Goal: Task Accomplishment & Management: Complete application form

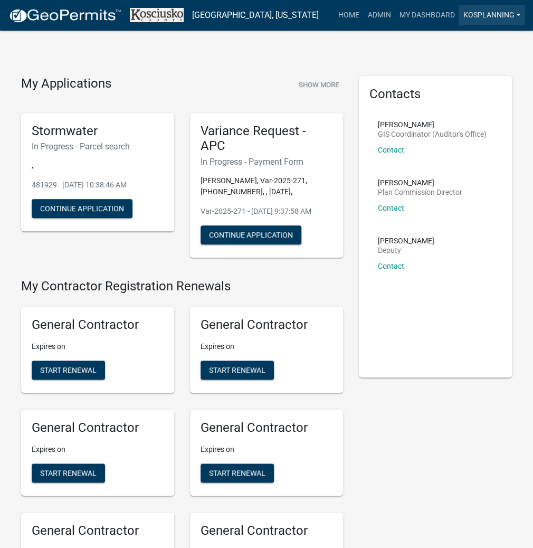
click at [483, 15] on link "kosplanning" at bounding box center [492, 15] width 66 height 20
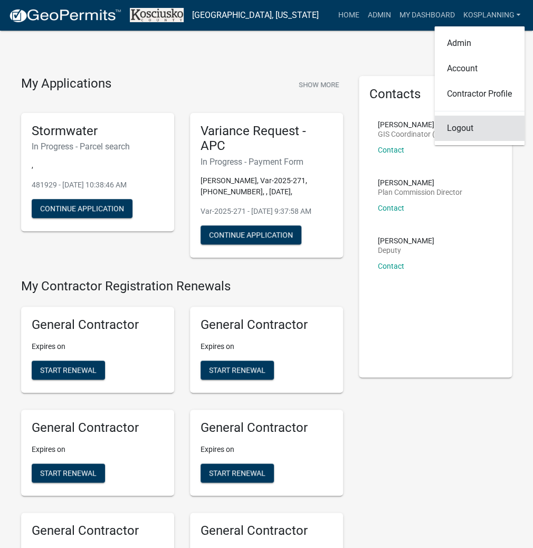
click at [468, 128] on link "Logout" at bounding box center [480, 128] width 90 height 25
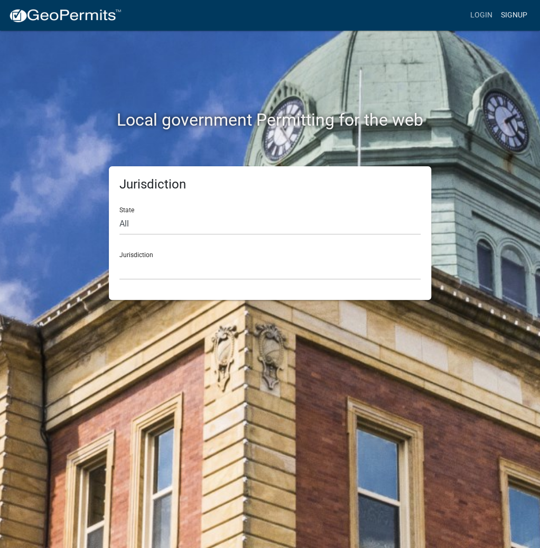
click at [505, 15] on link "Signup" at bounding box center [513, 15] width 35 height 20
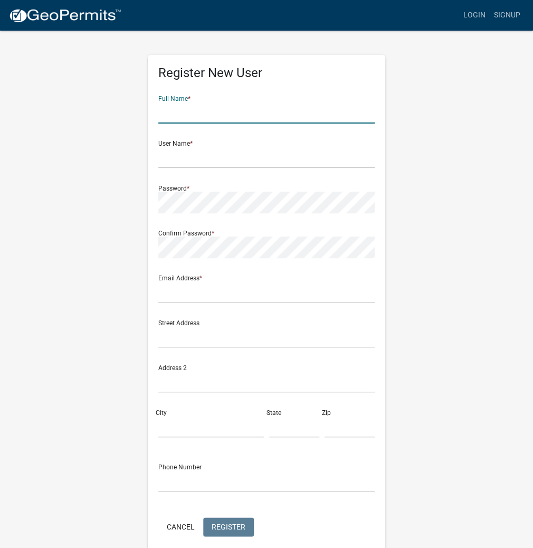
click at [266, 109] on input "text" at bounding box center [266, 113] width 217 height 22
type input "FERNANDO NUNEZ"
type input "F"
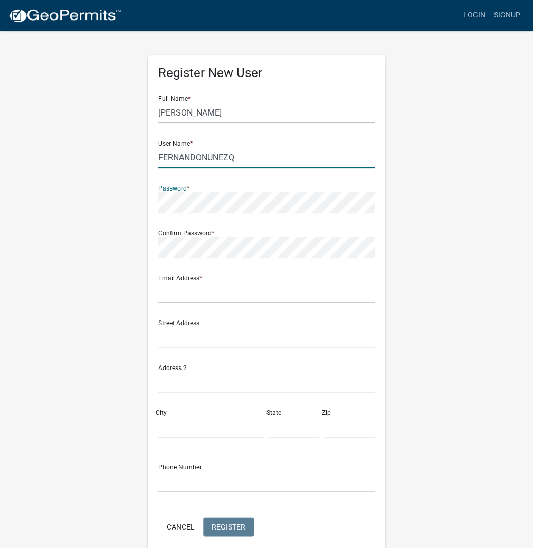
click at [249, 158] on input "FERNANDONUNEZQ" at bounding box center [266, 158] width 217 height 22
type input "FERNANDONUNEZ"
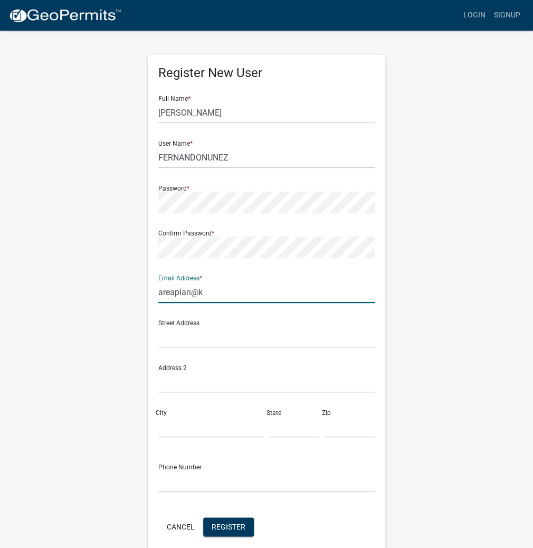
type input "areaplan@kosciusko.in.gov"
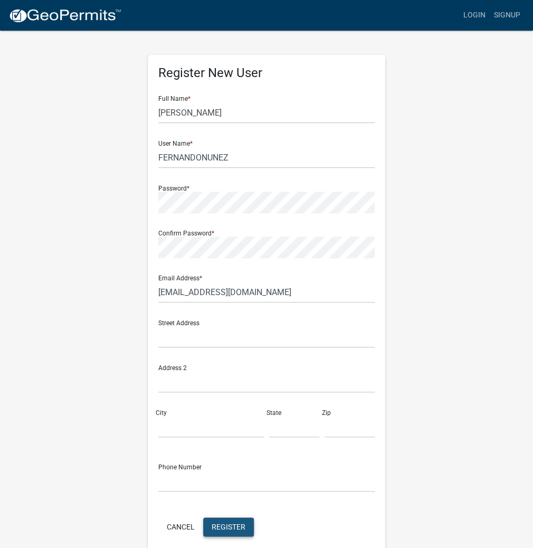
click at [226, 524] on span "Register" at bounding box center [229, 526] width 34 height 8
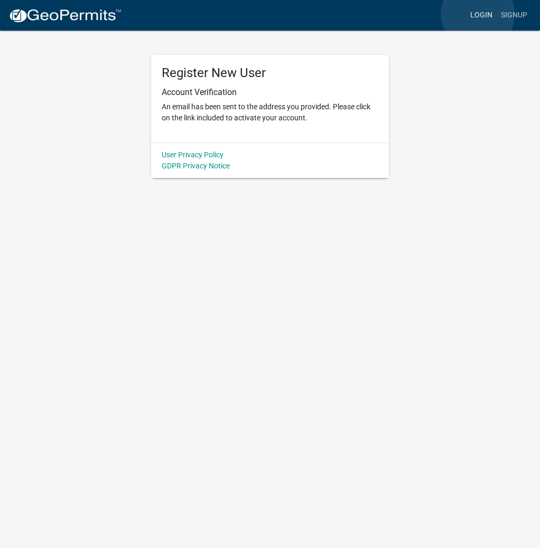
click at [477, 14] on link "Login" at bounding box center [481, 15] width 31 height 20
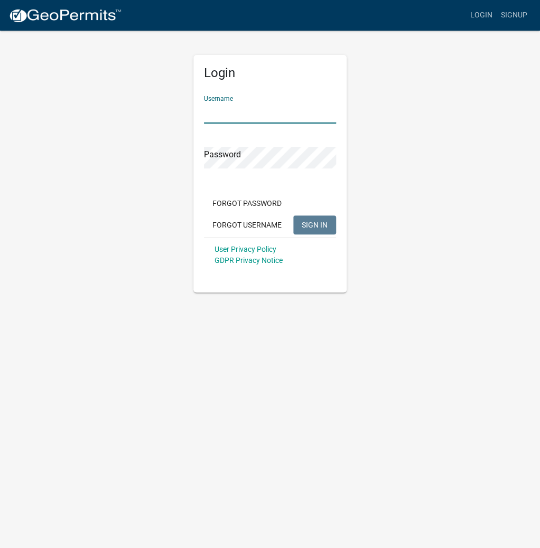
click at [235, 112] on input "Username" at bounding box center [270, 113] width 132 height 22
click at [325, 220] on button "SIGN IN" at bounding box center [314, 224] width 43 height 19
click at [293, 215] on button "SIGN IN" at bounding box center [314, 224] width 43 height 19
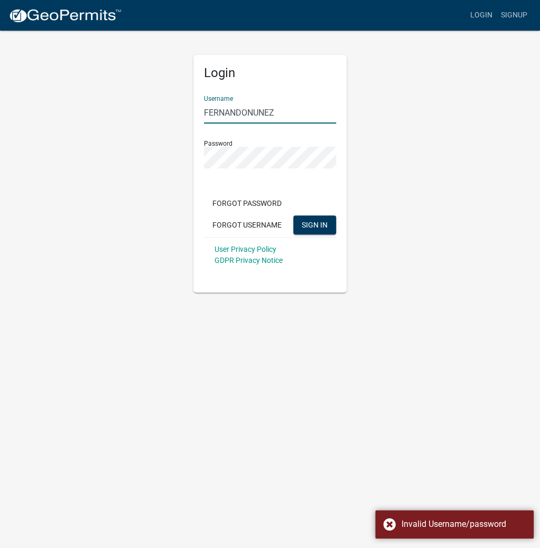
click at [285, 109] on input "FERNANDONUNEZ" at bounding box center [270, 113] width 132 height 22
type input "F"
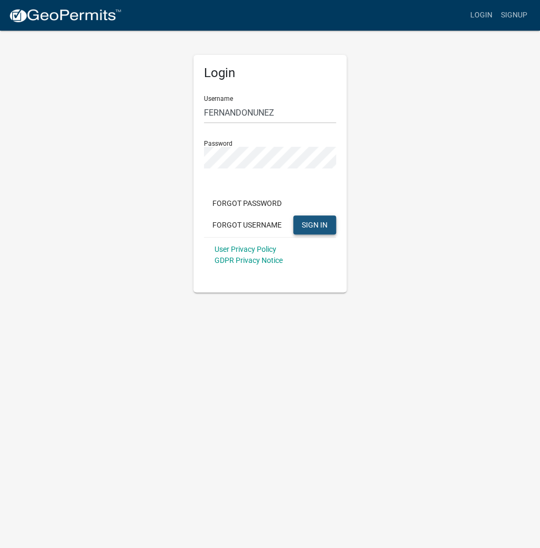
click at [298, 223] on button "SIGN IN" at bounding box center [314, 224] width 43 height 19
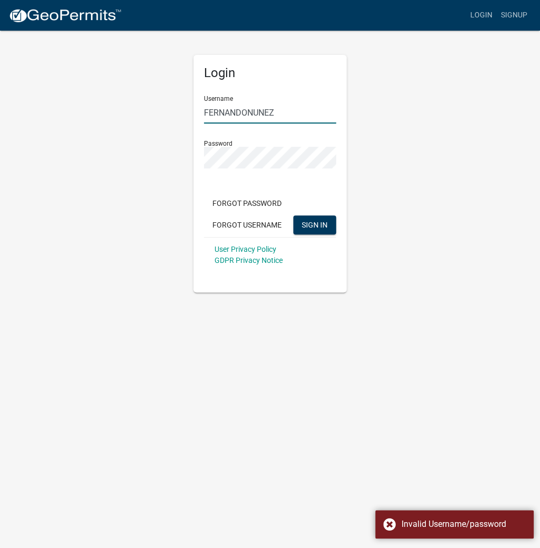
click at [285, 111] on input "FERNANDONUNEZ" at bounding box center [270, 113] width 132 height 22
type input "F"
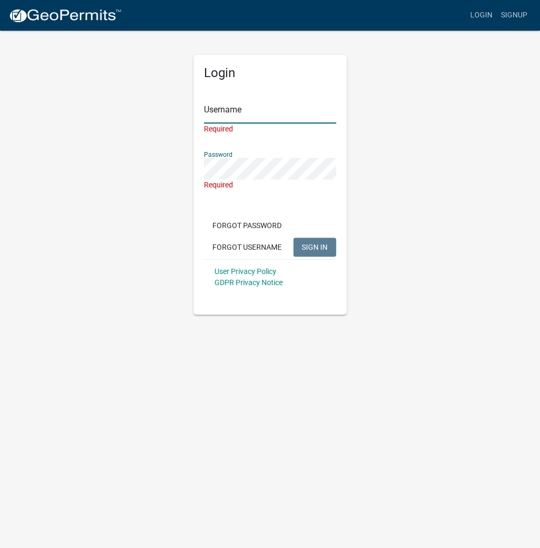
drag, startPoint x: 222, startPoint y: 116, endPoint x: 217, endPoint y: 110, distance: 7.9
click at [222, 116] on input "Username" at bounding box center [270, 113] width 132 height 22
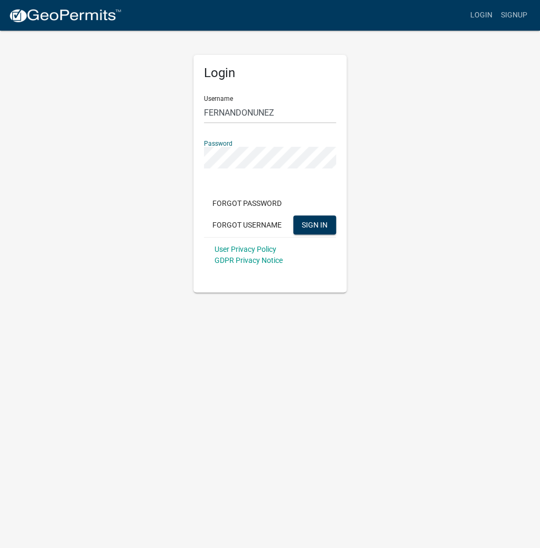
click at [293, 215] on button "SIGN IN" at bounding box center [314, 224] width 43 height 19
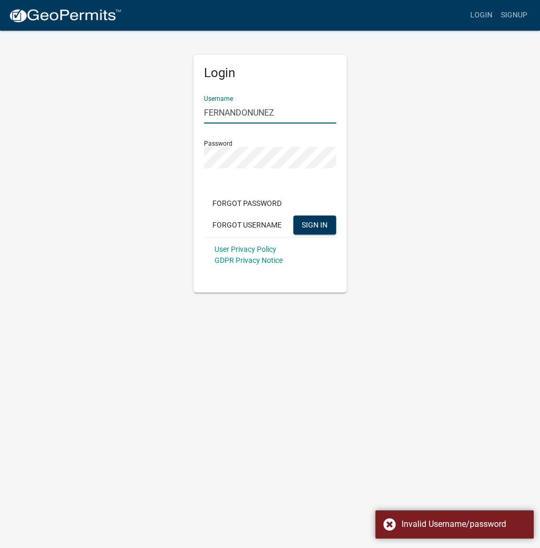
click at [314, 106] on input "FERNANDONUNEZ" at bounding box center [270, 113] width 132 height 22
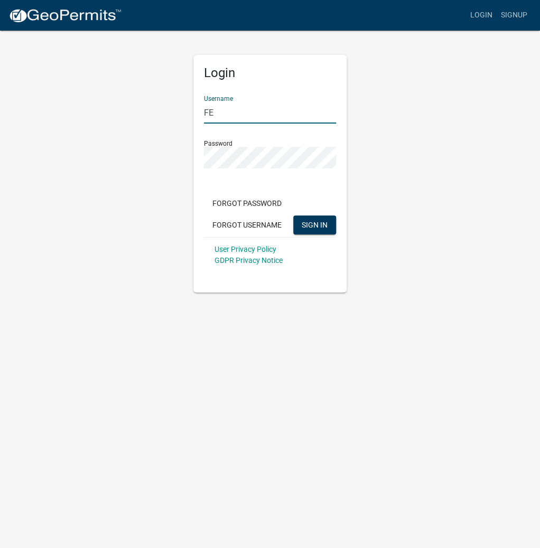
type input "F"
type input "kosplanning"
click at [293, 215] on button "SIGN IN" at bounding box center [314, 224] width 43 height 19
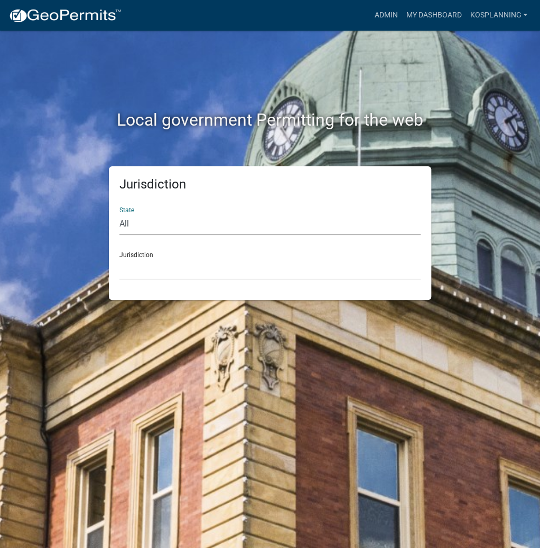
click at [268, 224] on select "All Colorado Georgia Indiana Iowa Kansas Minnesota Ohio South Carolina Wisconsin" at bounding box center [269, 224] width 301 height 22
select select "[US_STATE]"
click at [119, 213] on select "All Colorado Georgia Indiana Iowa Kansas Minnesota Ohio South Carolina Wisconsin" at bounding box center [269, 224] width 301 height 22
click at [163, 273] on select "City of Charlestown, Indiana City of Jeffersonville, Indiana City of Logansport…" at bounding box center [269, 269] width 301 height 22
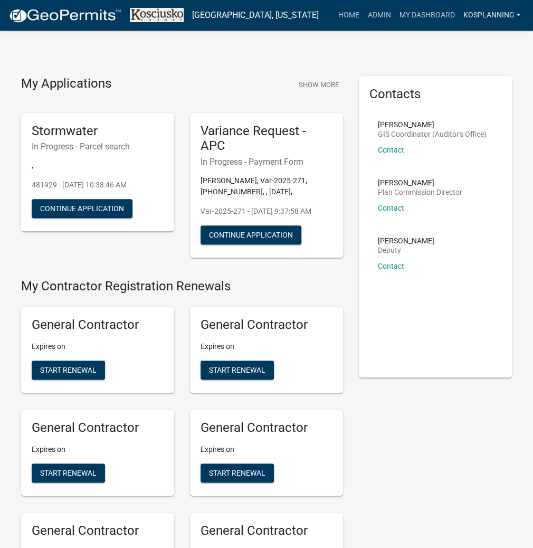
click at [487, 13] on link "kosplanning" at bounding box center [492, 15] width 66 height 20
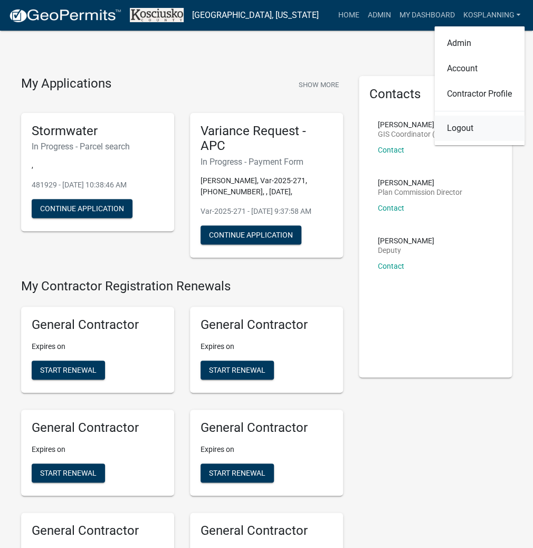
click at [451, 128] on link "Logout" at bounding box center [480, 128] width 90 height 25
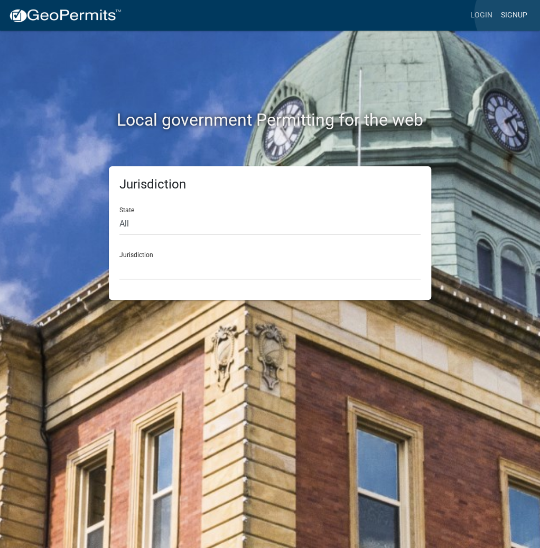
click at [517, 14] on link "Signup" at bounding box center [513, 15] width 35 height 20
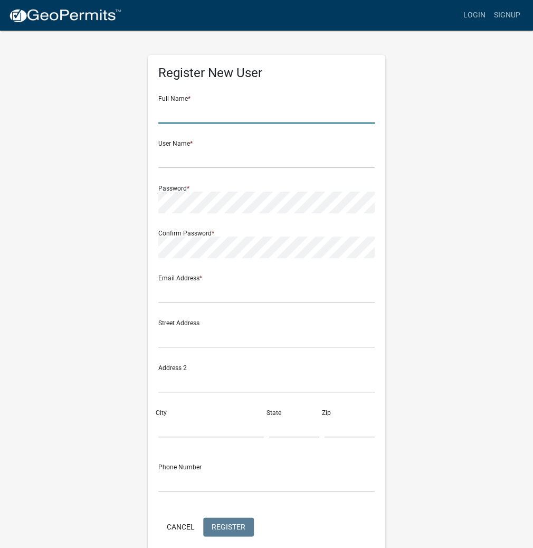
click at [196, 114] on input "text" at bounding box center [266, 113] width 217 height 22
type input "FERNANDO NUNEZ"
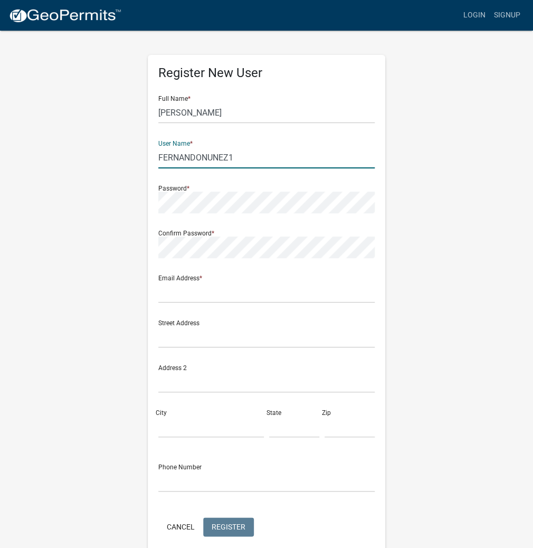
type input "FERNANDONUNEZ1"
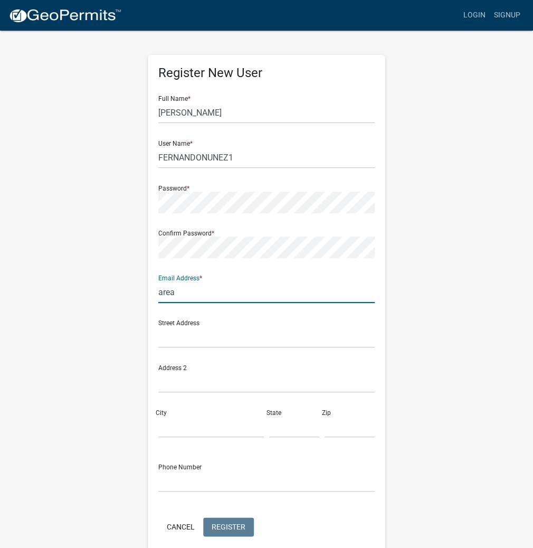
type input "area"
click at [86, 334] on div "Register New User Full Name * FERNANDO NUNEZ User Name * FERNANDONUNEZ1 Passwor…" at bounding box center [266, 312] width 507 height 565
type input "areaplan@kosciusko.in.gov"
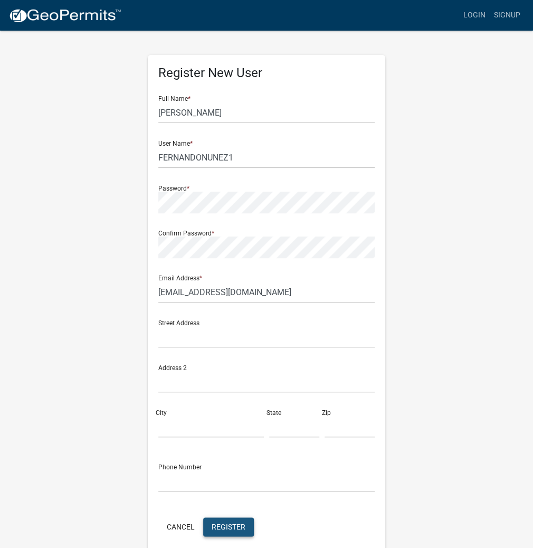
click at [220, 529] on span "Register" at bounding box center [229, 526] width 34 height 8
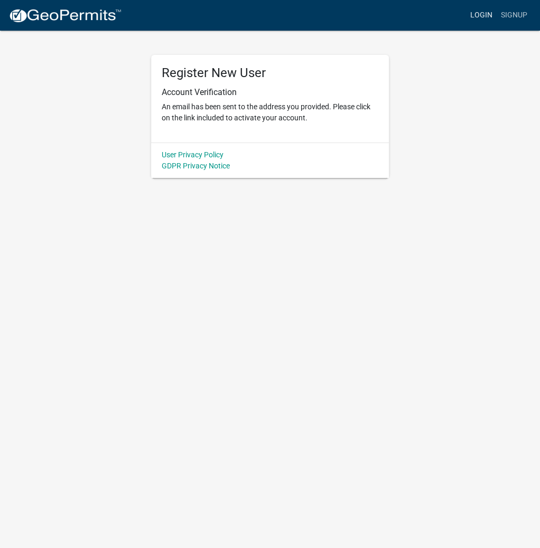
click at [476, 13] on link "Login" at bounding box center [481, 15] width 31 height 20
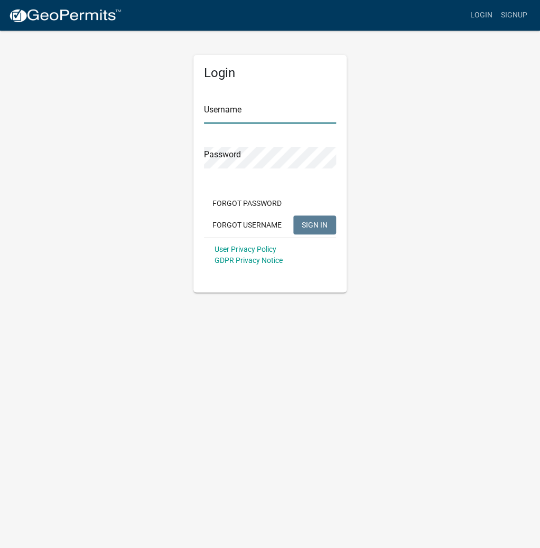
click at [250, 115] on input "Username" at bounding box center [270, 113] width 132 height 22
type input "FERNANDONUNEZ1"
click at [293, 215] on button "SIGN IN" at bounding box center [314, 224] width 43 height 19
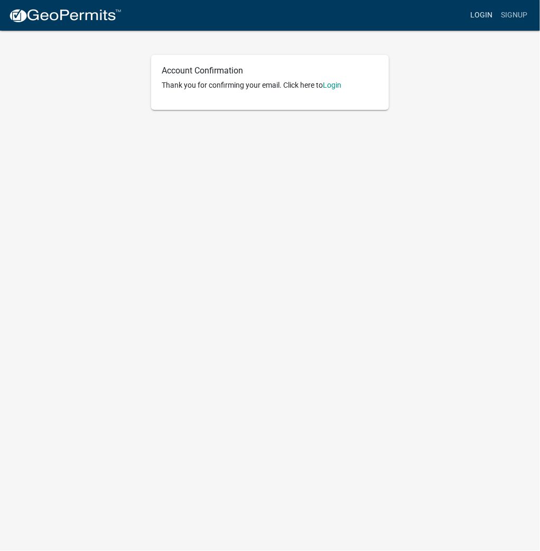
click at [482, 15] on link "Login" at bounding box center [481, 15] width 31 height 20
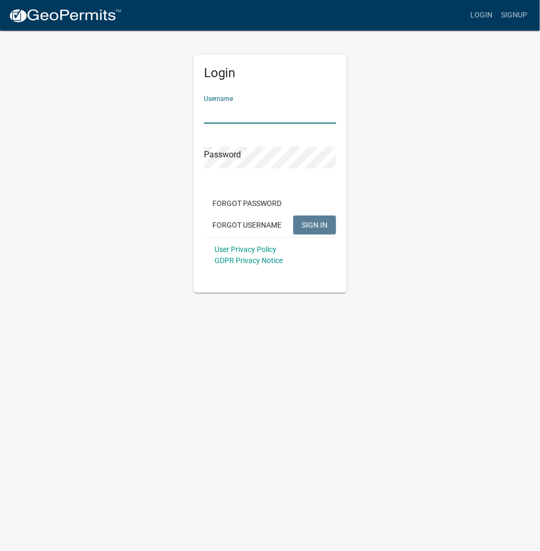
click at [260, 121] on input "Username" at bounding box center [270, 113] width 132 height 22
type input "kosplanning"
click at [293, 215] on button "SIGN IN" at bounding box center [314, 224] width 43 height 19
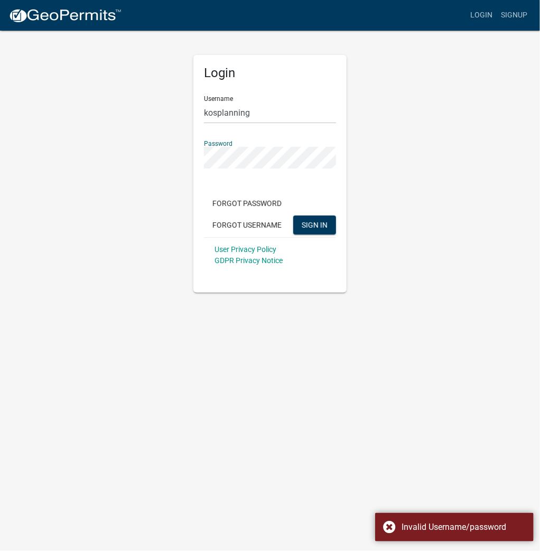
click at [78, 158] on div "Login Username kosplanning Password Forgot Password Forgot Username SIGN IN Use…" at bounding box center [269, 161] width 507 height 263
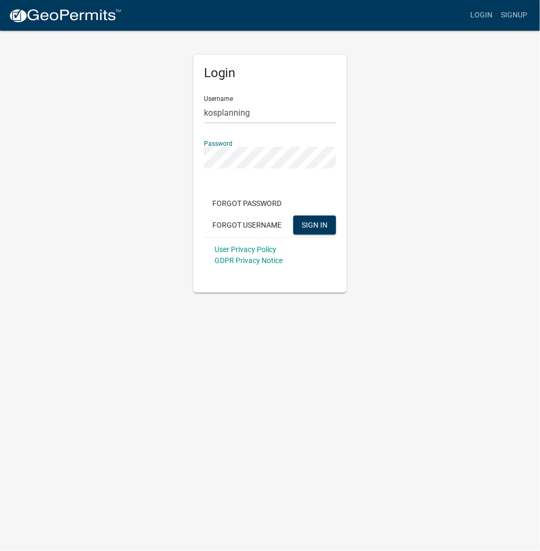
click at [293, 215] on button "SIGN IN" at bounding box center [314, 224] width 43 height 19
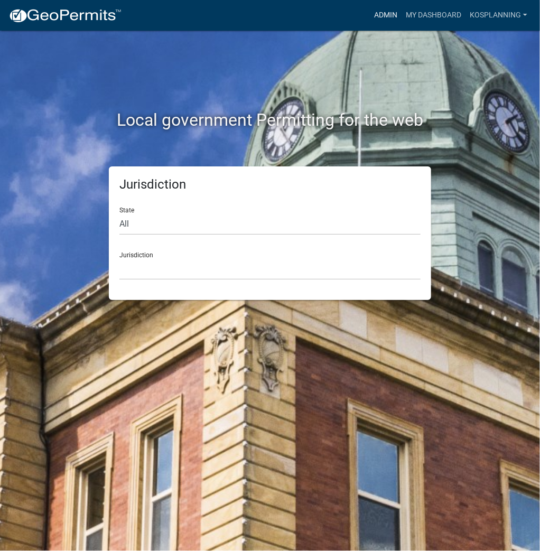
click at [386, 12] on link "Admin" at bounding box center [386, 15] width 32 height 20
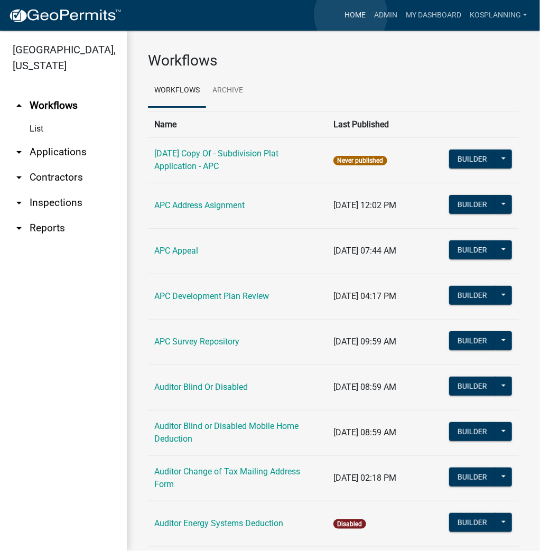
click at [351, 15] on link "Home" at bounding box center [355, 15] width 30 height 20
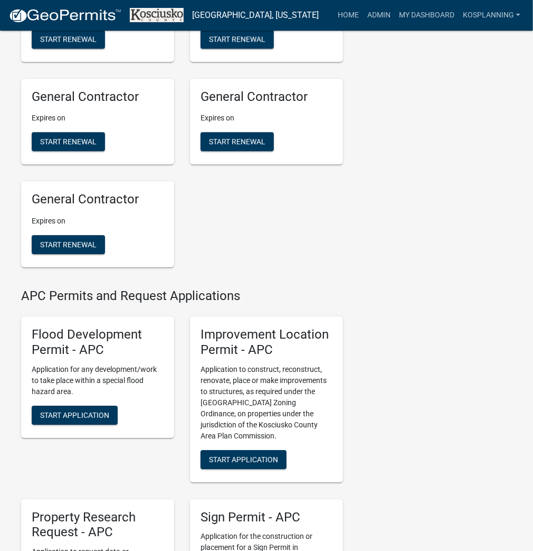
scroll to position [1014, 0]
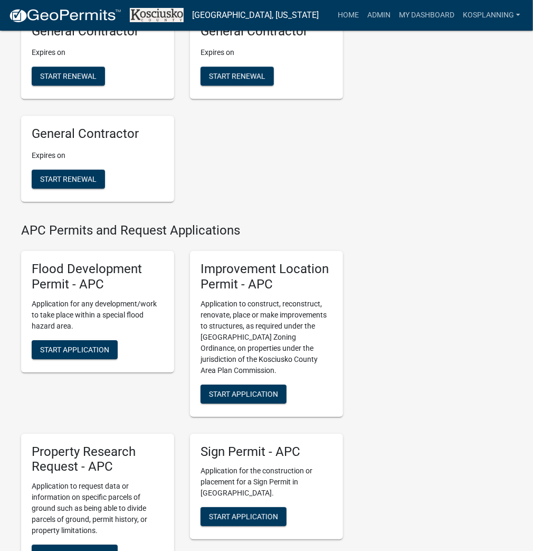
click at [251, 391] on div "Improvement Location Permit - APC Application to construct, reconstruct, renova…" at bounding box center [266, 334] width 153 height 166
click at [255, 398] on span "Start Application" at bounding box center [243, 393] width 69 height 8
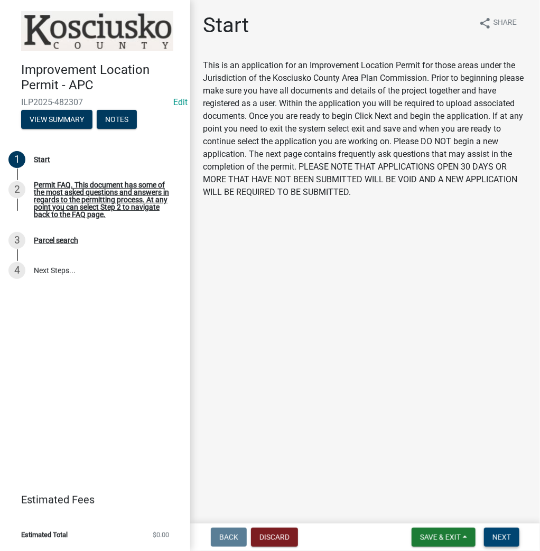
click at [501, 543] on button "Next" at bounding box center [501, 537] width 35 height 19
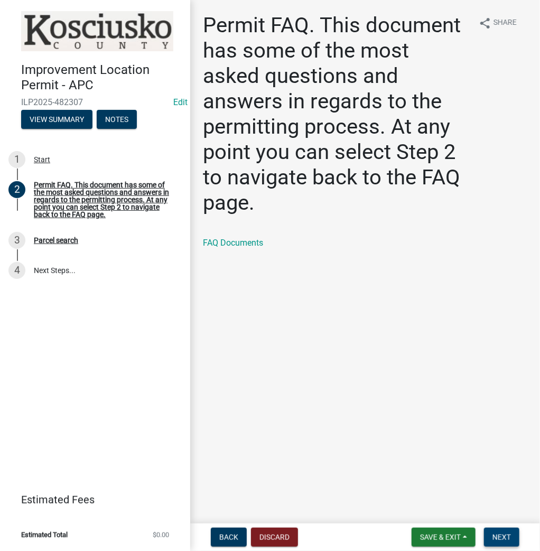
click at [504, 533] on span "Next" at bounding box center [501, 537] width 18 height 8
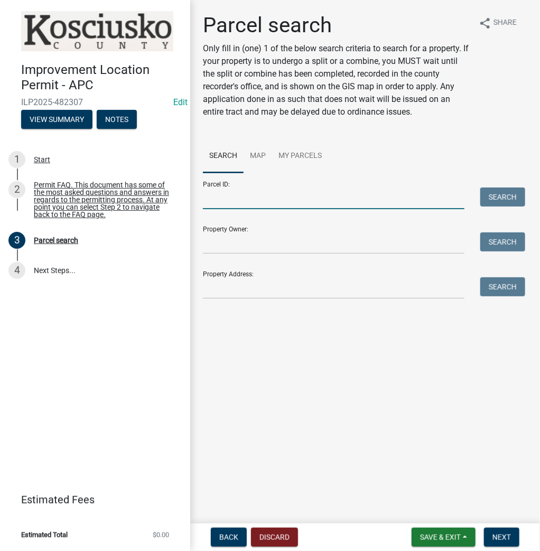
click at [290, 201] on input "Parcel ID:" at bounding box center [333, 198] width 261 height 22
paste input "015-088-006"
type input "015-088-006"
click at [487, 196] on button "Search" at bounding box center [502, 196] width 45 height 19
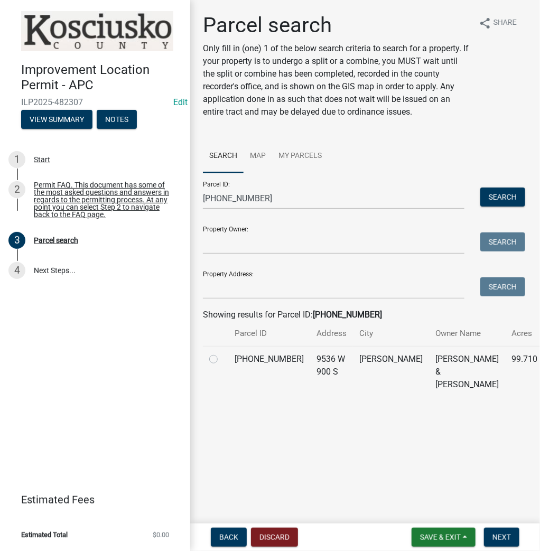
click at [226, 370] on td at bounding box center [215, 371] width 25 height 51
click at [222, 353] on label at bounding box center [222, 353] width 0 height 0
click at [222, 360] on input "radio" at bounding box center [225, 356] width 7 height 7
radio input "true"
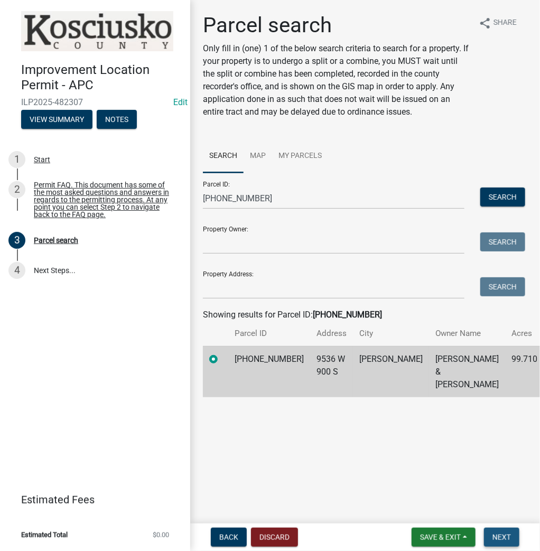
click at [494, 539] on span "Next" at bounding box center [501, 537] width 18 height 8
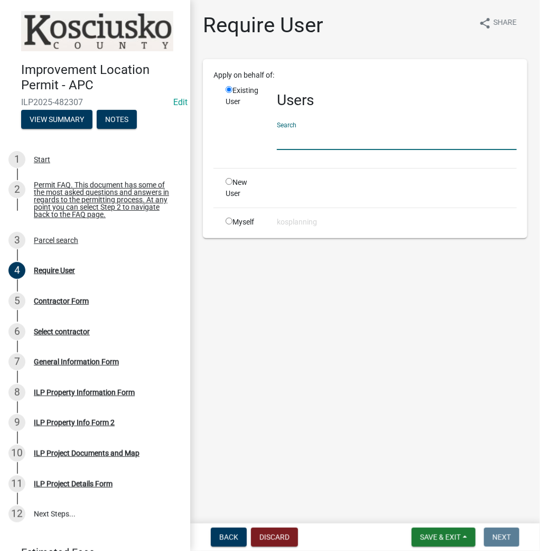
click at [349, 143] on input "text" at bounding box center [397, 139] width 240 height 22
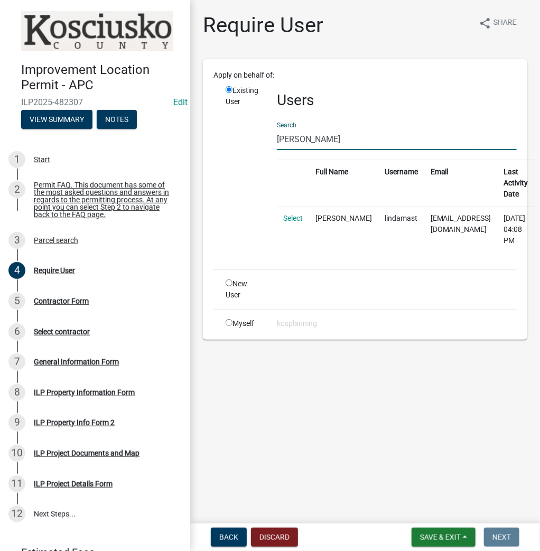
type input "linda mast"
click at [294, 215] on link "Select" at bounding box center [293, 218] width 20 height 8
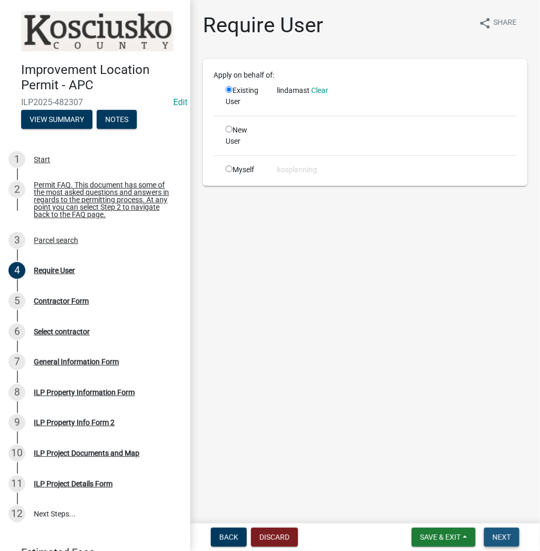
click at [506, 534] on span "Next" at bounding box center [501, 537] width 18 height 8
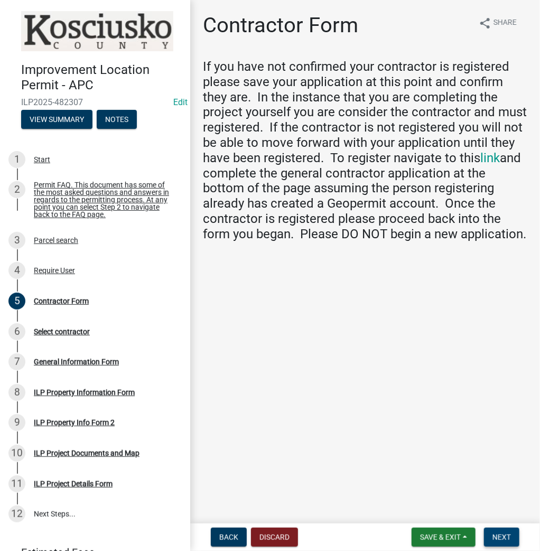
drag, startPoint x: 501, startPoint y: 535, endPoint x: 458, endPoint y: 519, distance: 45.6
click at [501, 535] on span "Next" at bounding box center [501, 537] width 18 height 8
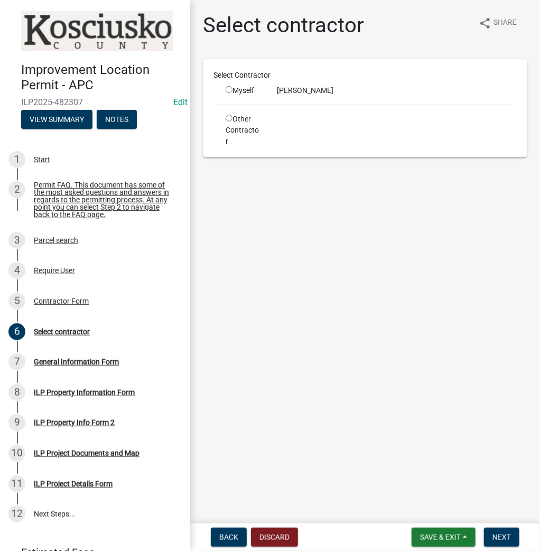
click at [230, 90] on input "radio" at bounding box center [228, 89] width 7 height 7
radio input "true"
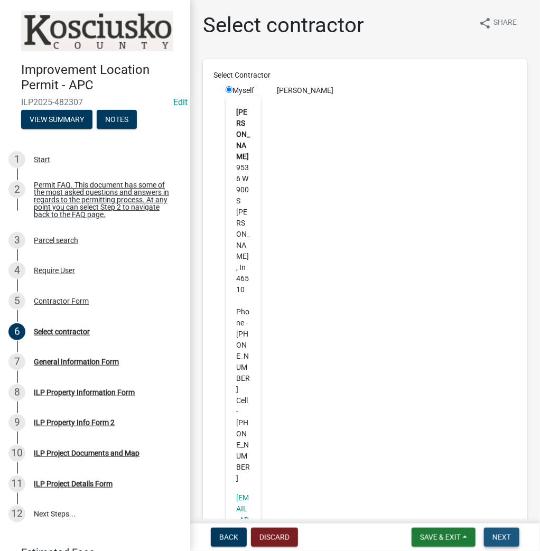
click at [502, 535] on span "Next" at bounding box center [501, 537] width 18 height 8
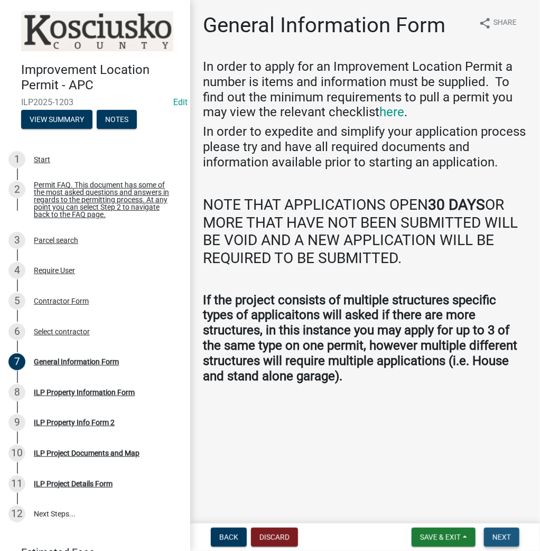
click at [510, 534] on span "Next" at bounding box center [501, 537] width 18 height 8
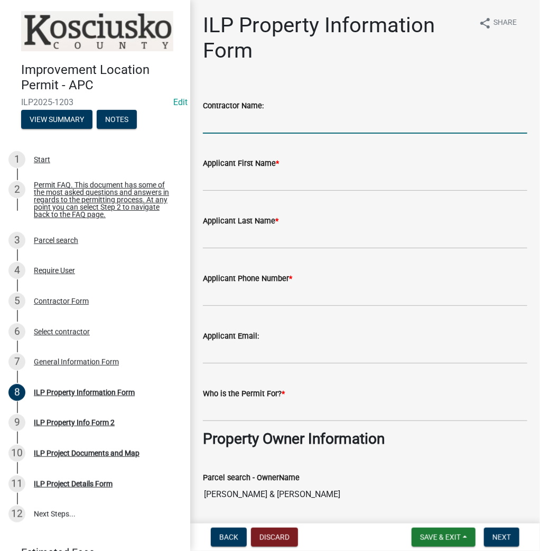
click at [239, 129] on input "Contractor Name:" at bounding box center [365, 123] width 324 height 22
click at [222, 165] on label "Applicant First Name *" at bounding box center [241, 163] width 76 height 7
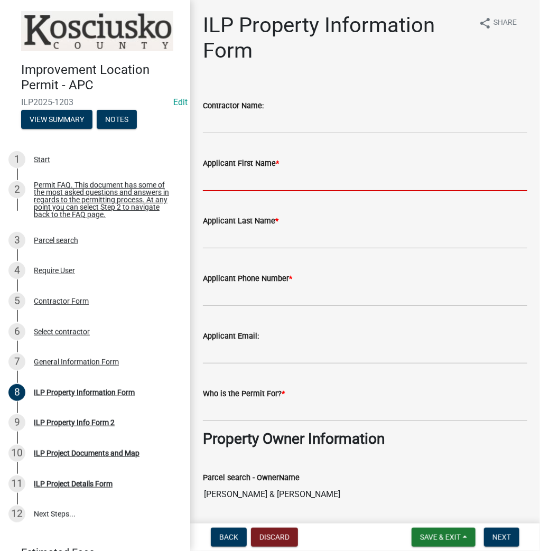
click at [221, 174] on input "Applicant First Name *" at bounding box center [365, 181] width 324 height 22
type input "Linda"
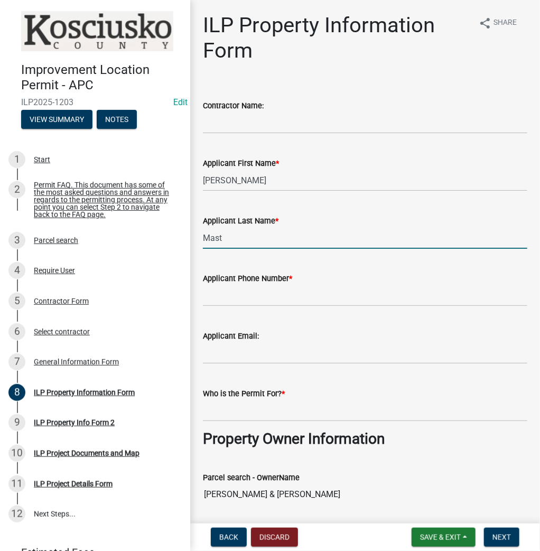
type input "Mast"
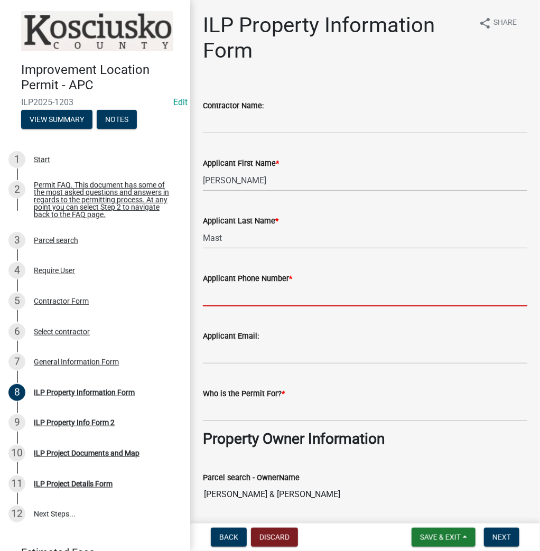
paste input "015-088-006"
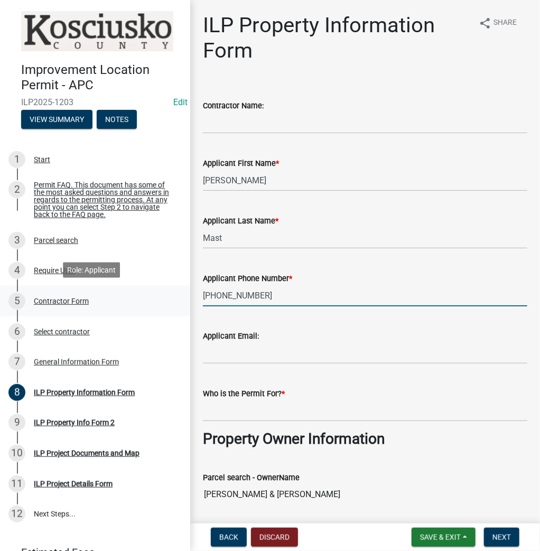
drag, startPoint x: 228, startPoint y: 296, endPoint x: 63, endPoint y: 300, distance: 164.3
click at [63, 300] on div "Improvement Location Permit - APC ILP2025-1203 Edit View Summary Notes 1 Start …" at bounding box center [270, 275] width 540 height 551
type input "[PHONE_NUMBER]"
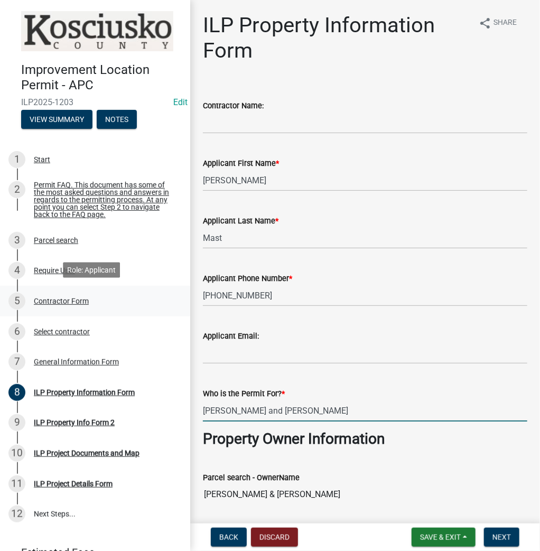
type input "Linda and Wilbur Mast"
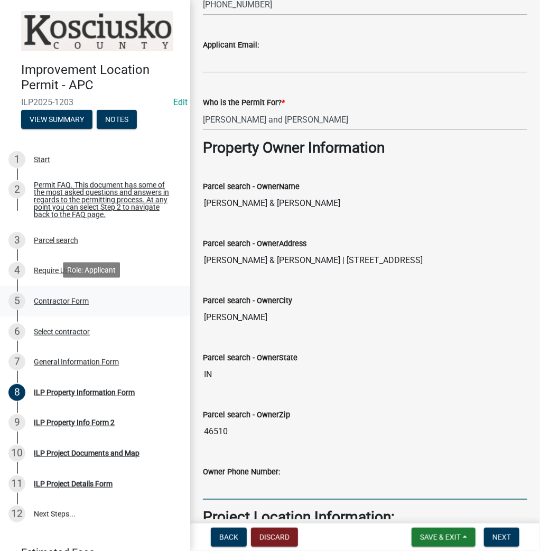
scroll to position [615, 0]
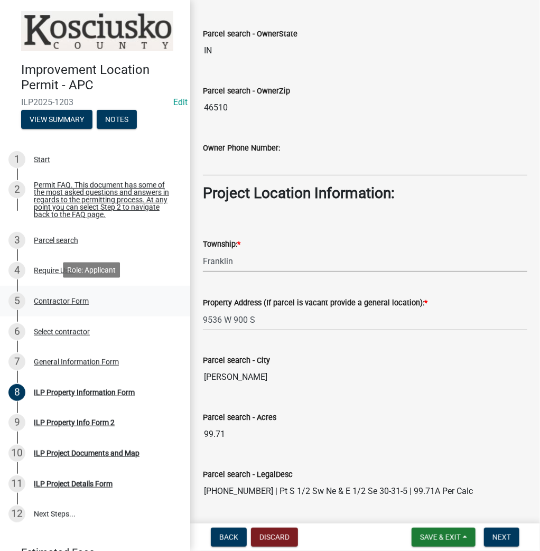
select select "af5be4af-442b-47da-ba3f-b7b3dccf22c5"
click at [502, 538] on span "Next" at bounding box center [501, 537] width 18 height 8
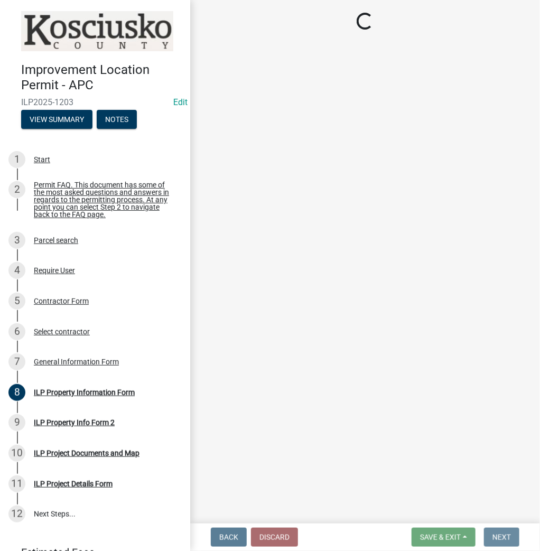
scroll to position [0, 0]
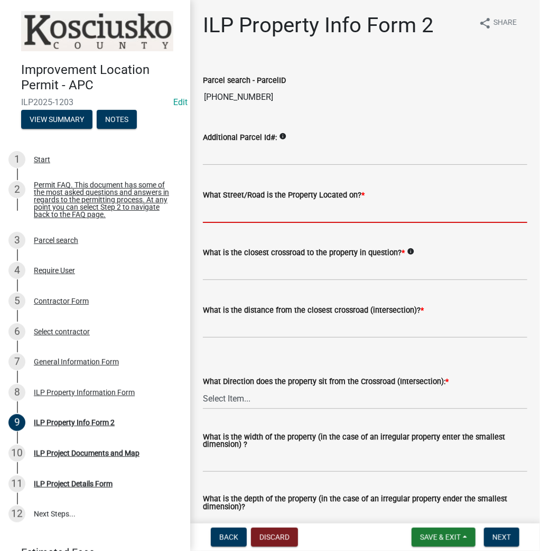
click at [262, 211] on input "What Street/Road is the Property Located on? *" at bounding box center [365, 212] width 324 height 22
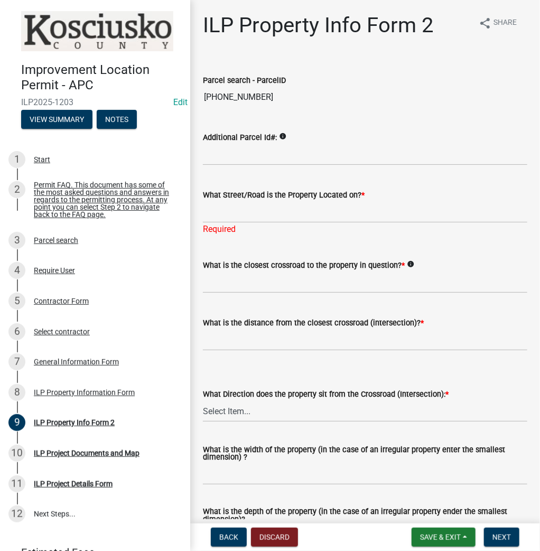
click at [234, 199] on label "What Street/Road is the Property Located on? *" at bounding box center [284, 195] width 162 height 7
click at [234, 201] on input "What Street/Road is the Property Located on? *" at bounding box center [365, 212] width 324 height 22
type input "900 S"
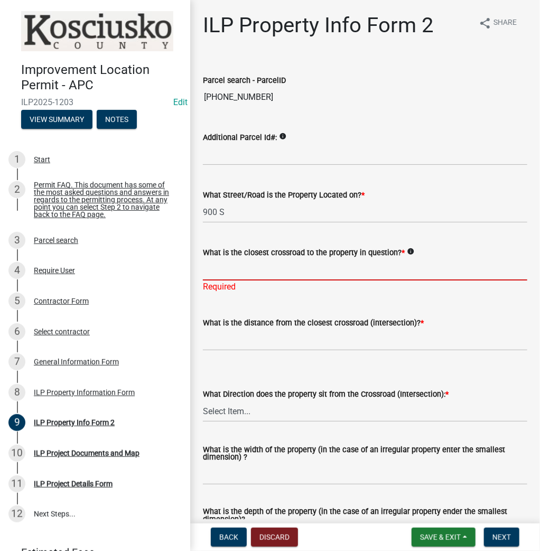
click at [285, 269] on input "What is the closest crossroad to the property in question? *" at bounding box center [365, 270] width 324 height 22
type input "1"
type input "1000 W"
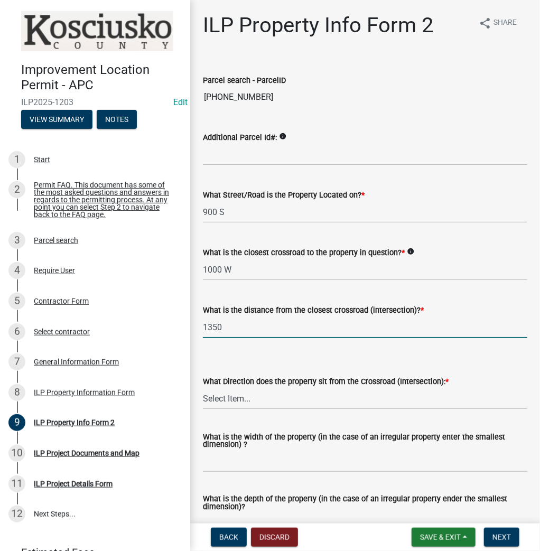
type input "1350"
select select "5d8d9a6f-68f4-4910-b8ad-905844ed2da1"
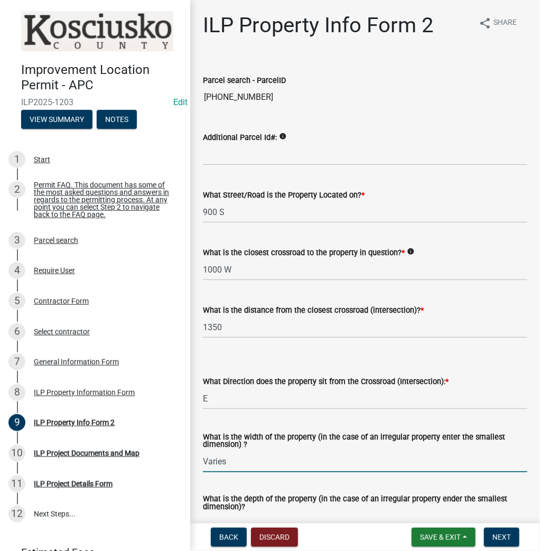
type input "Varies"
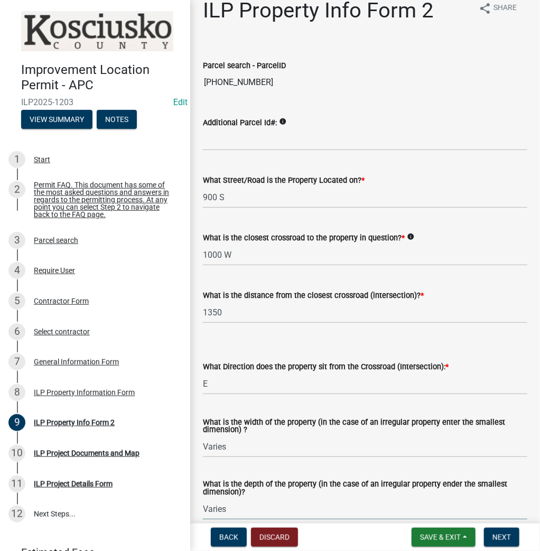
type input "Varies"
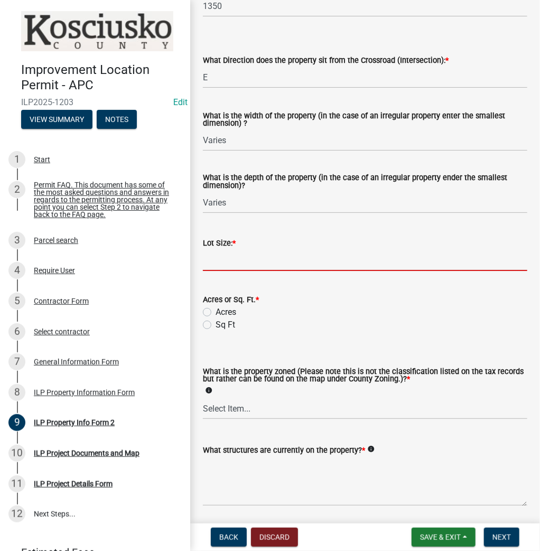
click at [256, 262] on input "text" at bounding box center [365, 260] width 324 height 22
type input "99.71"
click at [215, 313] on label "Acres" at bounding box center [225, 312] width 21 height 13
click at [215, 313] on input "Acres" at bounding box center [218, 309] width 7 height 7
radio input "true"
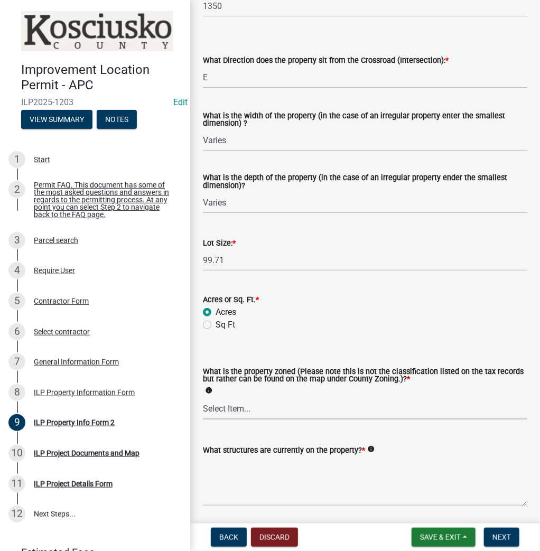
click at [234, 416] on select "Select Item... Agricultural Agricultural 2 Commercial Environmental Industrial …" at bounding box center [365, 409] width 324 height 22
click at [203, 398] on select "Select Item... Agricultural Agricultural 2 Commercial Environmental Industrial …" at bounding box center [365, 409] width 324 height 22
select select "ea119d11-e52e-4559-b746-af06211fe819"
click at [245, 473] on textarea "What structures are currently on the property? *" at bounding box center [365, 481] width 324 height 50
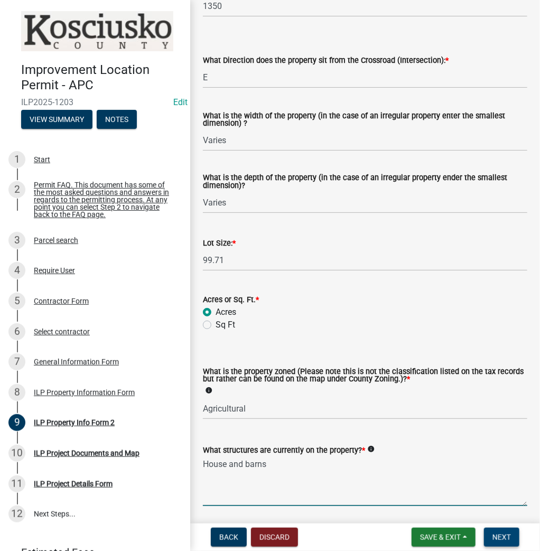
type textarea "House and barns"
click at [501, 528] on button "Next" at bounding box center [501, 537] width 35 height 19
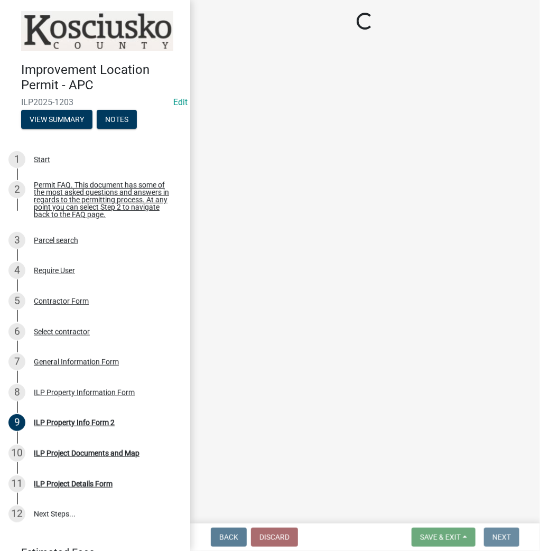
scroll to position [0, 0]
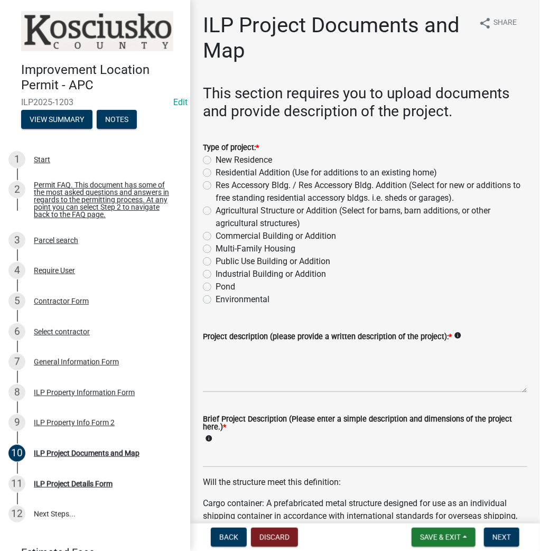
click at [215, 212] on label "Agricultural Structure or Addition (Select for barns, barn additions, or other …" at bounding box center [371, 216] width 312 height 25
click at [215, 211] on input "Agricultural Structure or Addition (Select for barns, barn additions, or other …" at bounding box center [218, 207] width 7 height 7
radio input "true"
click at [247, 360] on textarea "Project description (please provide a written description of the project): *" at bounding box center [365, 368] width 324 height 50
type textarea "76'x252' Barn"
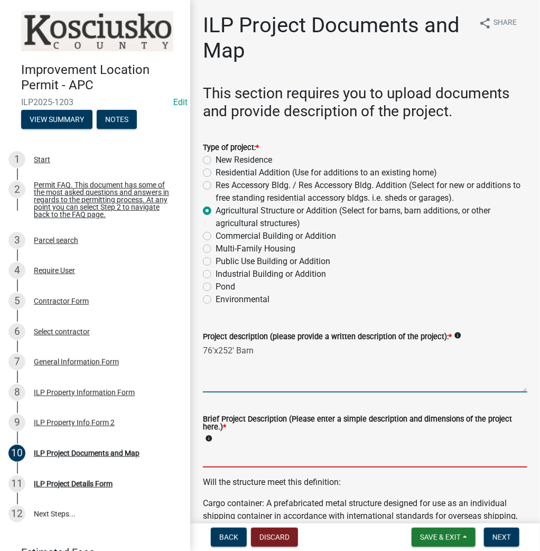
click at [244, 454] on input "Brief Project Description (Please enter a simple description and dimensions of …" at bounding box center [365, 457] width 324 height 22
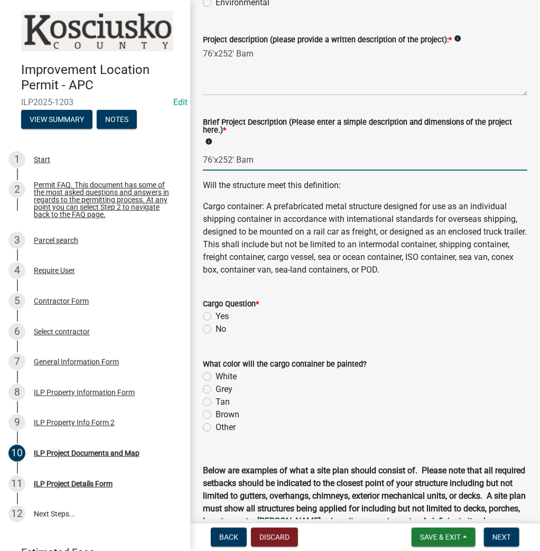
scroll to position [338, 0]
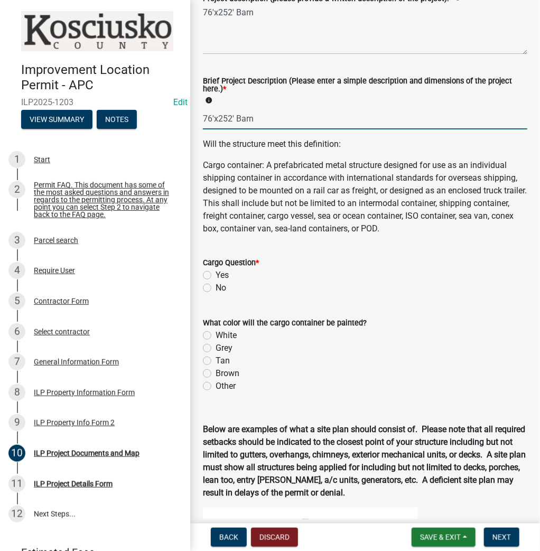
type input "76'x252' Barn"
click at [215, 288] on label "No" at bounding box center [220, 287] width 11 height 13
click at [215, 288] on input "No" at bounding box center [218, 284] width 7 height 7
radio input "true"
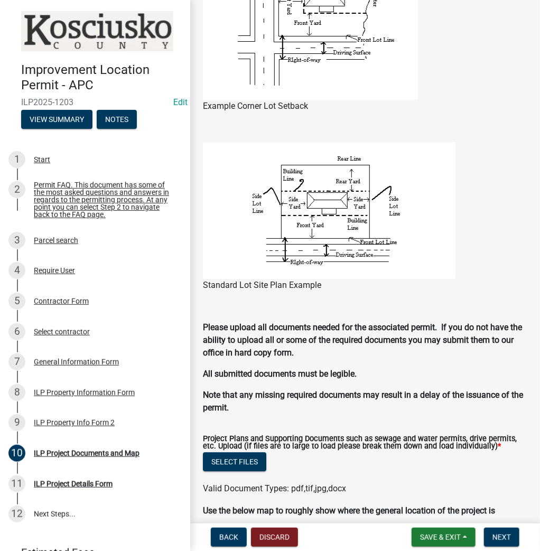
scroll to position [972, 0]
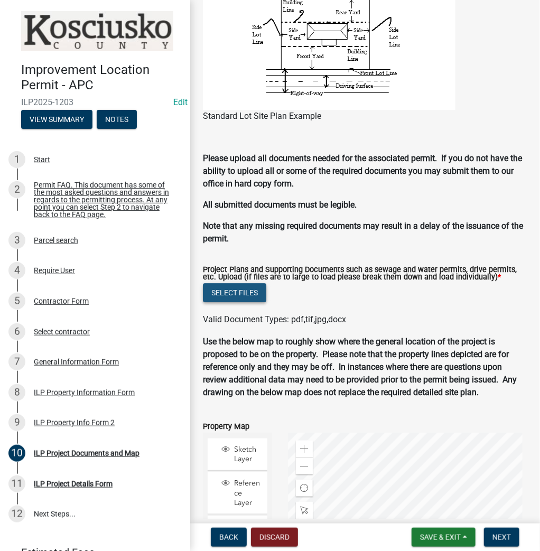
click at [242, 289] on button "Select files" at bounding box center [234, 292] width 63 height 19
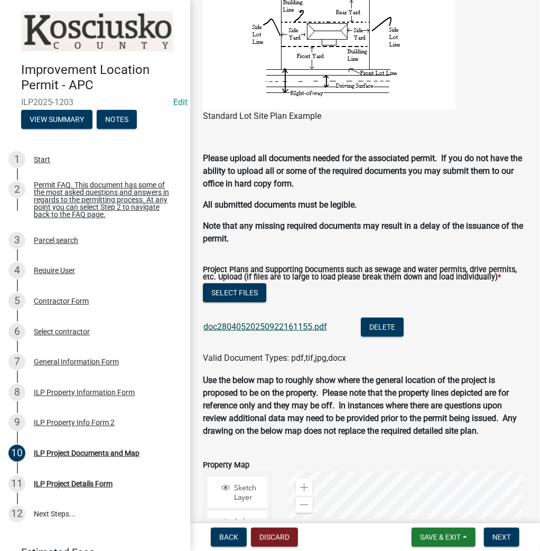
click at [292, 325] on link "doc28040520250922161155.pdf" at bounding box center [265, 327] width 124 height 10
click at [493, 535] on span "Next" at bounding box center [501, 537] width 18 height 8
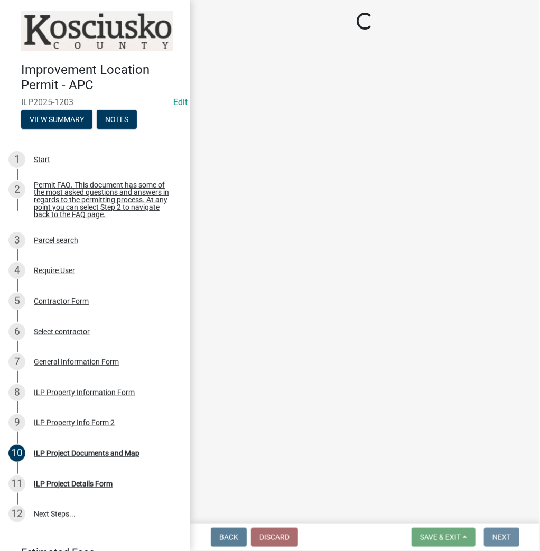
scroll to position [0, 0]
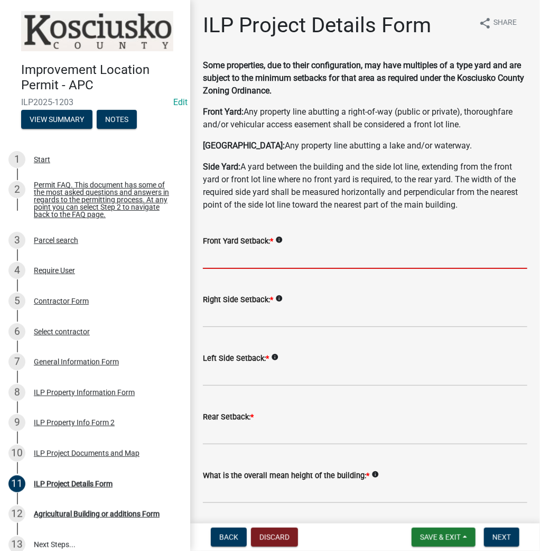
click at [234, 256] on input "text" at bounding box center [365, 258] width 324 height 22
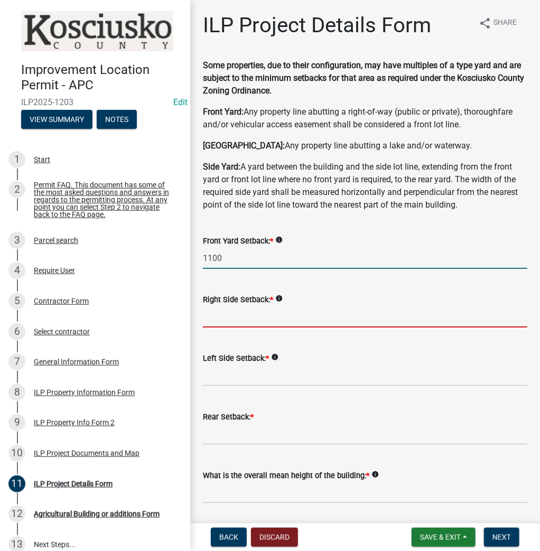
type input "1100.0"
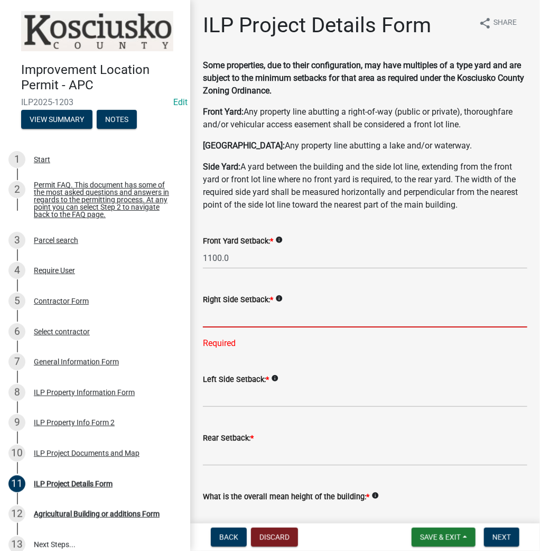
click at [256, 319] on input "text" at bounding box center [365, 317] width 324 height 22
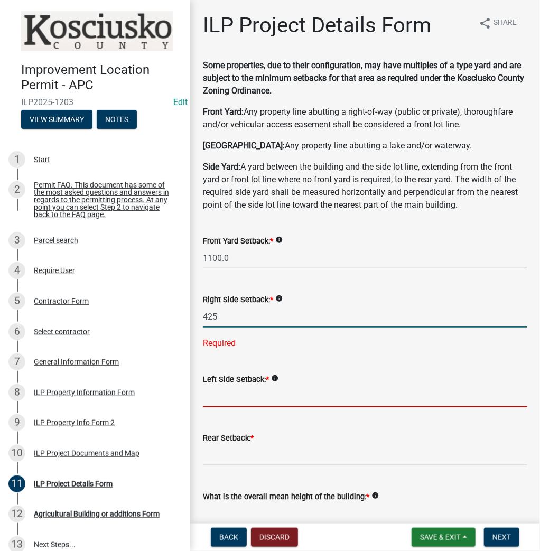
type input "425.0"
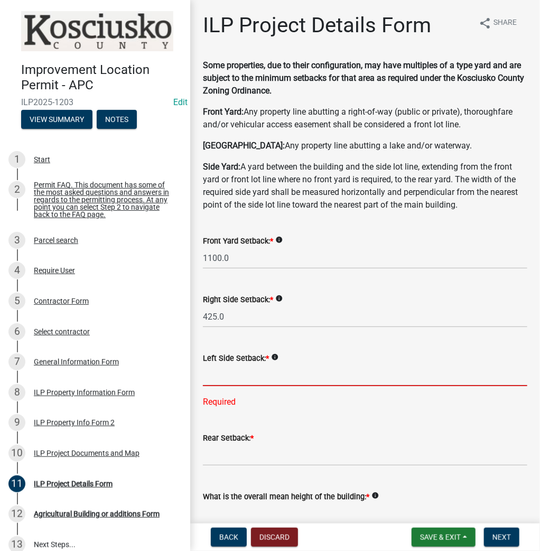
click at [234, 377] on input "text" at bounding box center [365, 375] width 324 height 22
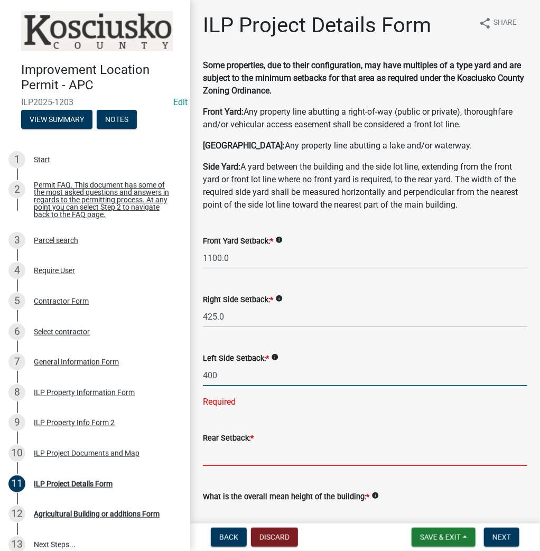
type input "400.0"
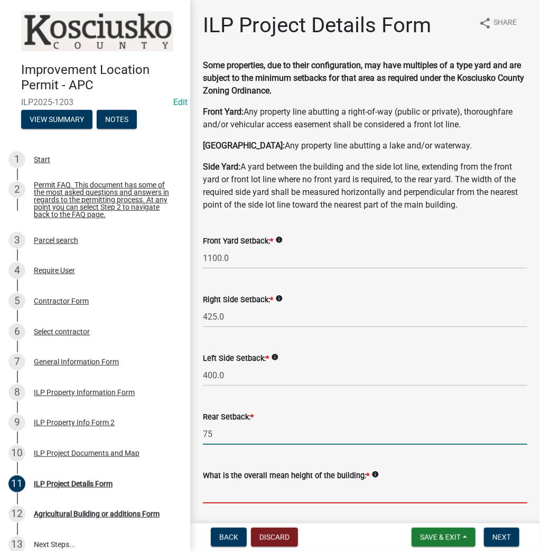
type input "75.0"
type input "50.0"
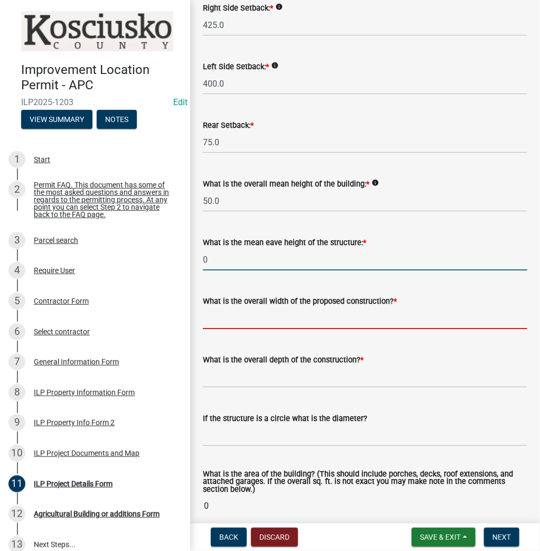
type input "0.0"
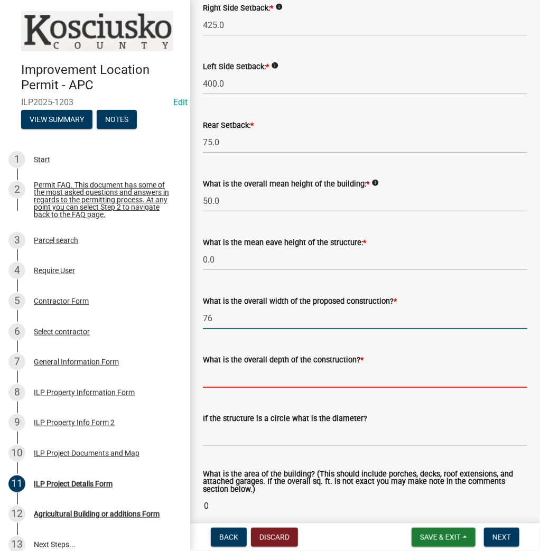
type input "76.00"
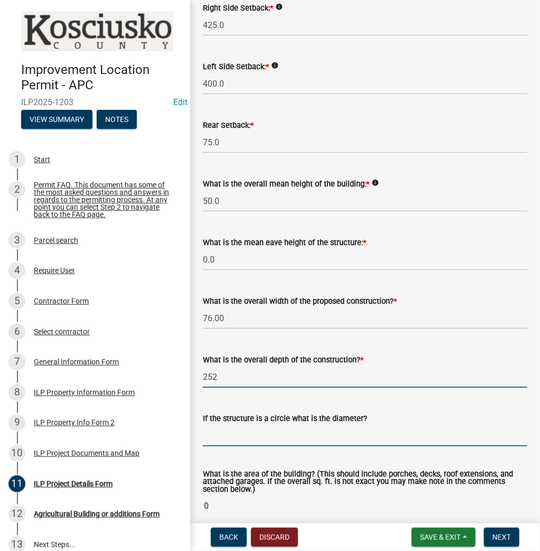
type input "252.00"
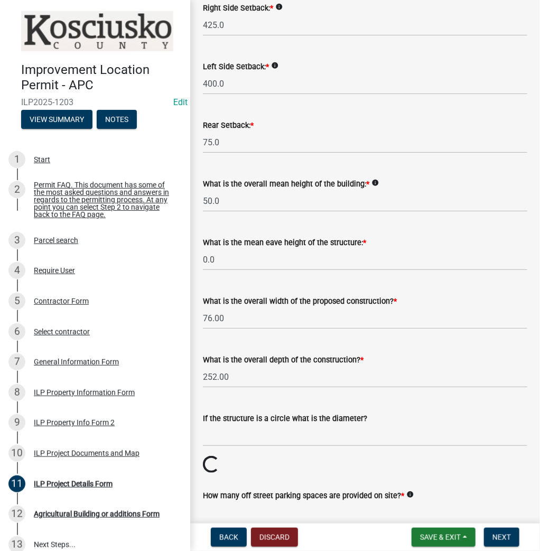
scroll to position [295, 0]
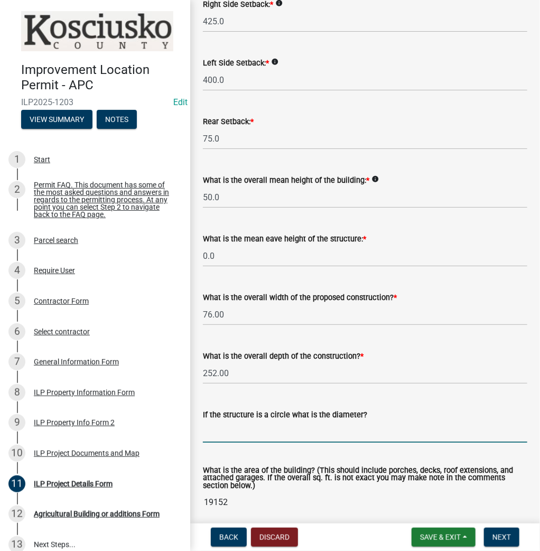
click at [217, 436] on input "text" at bounding box center [365, 432] width 324 height 22
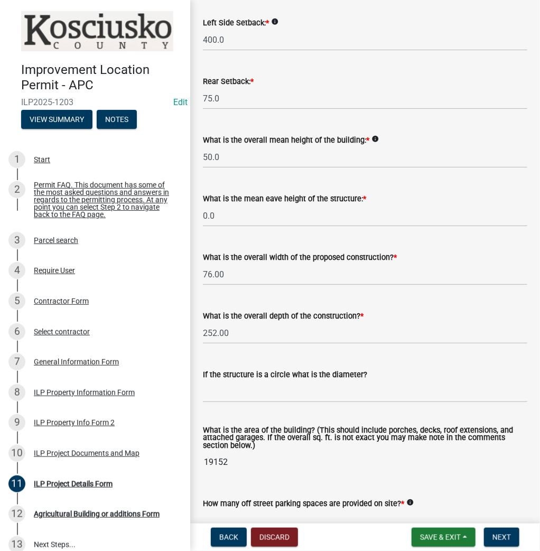
scroll to position [380, 0]
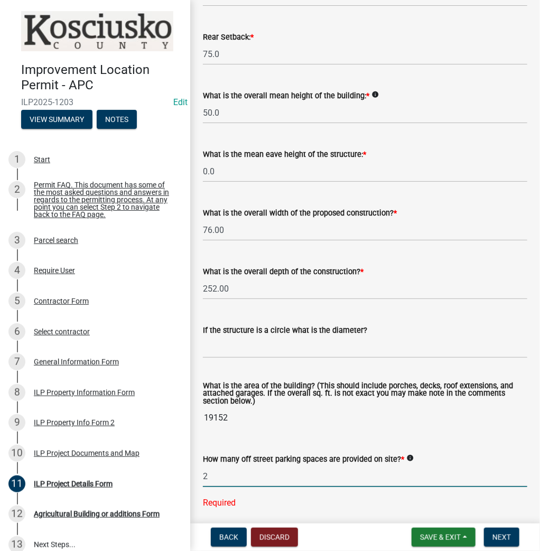
type input "2"
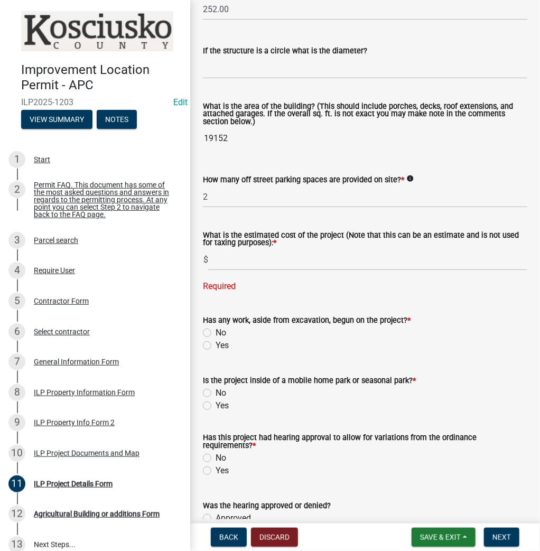
click at [205, 309] on form "Has any work, aside from excavation, begun on the project? * No Yes" at bounding box center [365, 326] width 324 height 51
click at [215, 332] on label "No" at bounding box center [220, 332] width 11 height 13
click at [215, 332] on input "No" at bounding box center [218, 329] width 7 height 7
radio input "true"
click at [215, 393] on label "No" at bounding box center [220, 393] width 11 height 13
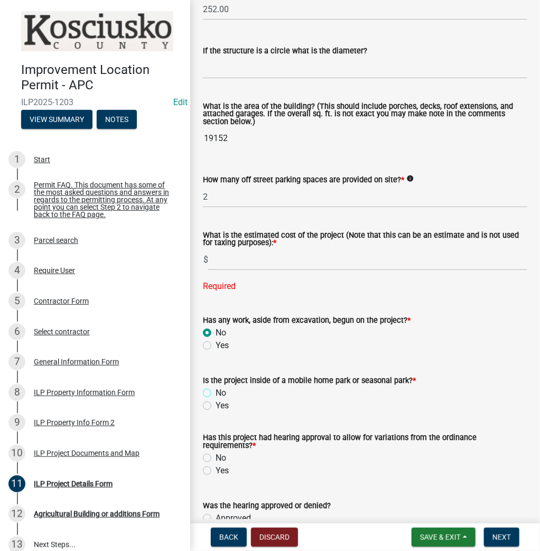
click at [215, 393] on input "No" at bounding box center [218, 390] width 7 height 7
radio input "true"
click at [230, 261] on input "text" at bounding box center [367, 260] width 319 height 22
type input "150000"
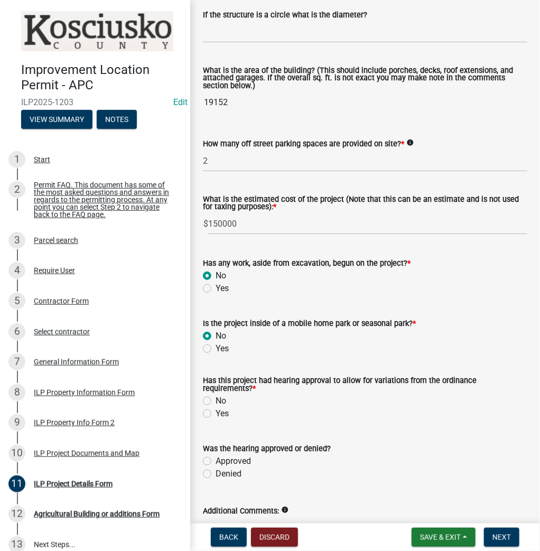
scroll to position [744, 0]
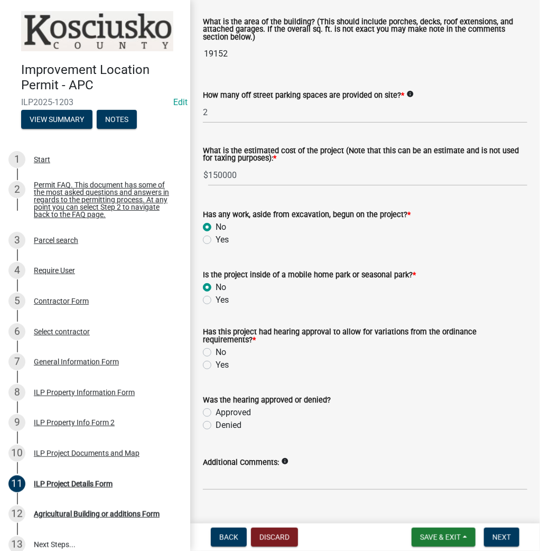
click at [215, 352] on label "No" at bounding box center [220, 352] width 11 height 13
click at [215, 352] on input "No" at bounding box center [218, 349] width 7 height 7
radio input "true"
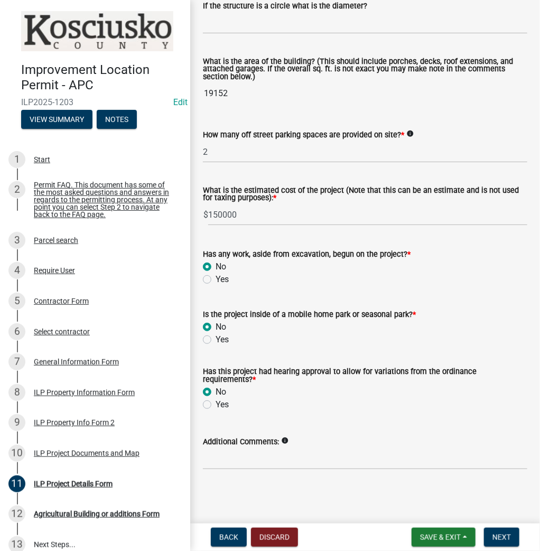
scroll to position [704, 0]
click at [505, 539] on span "Next" at bounding box center [501, 537] width 18 height 8
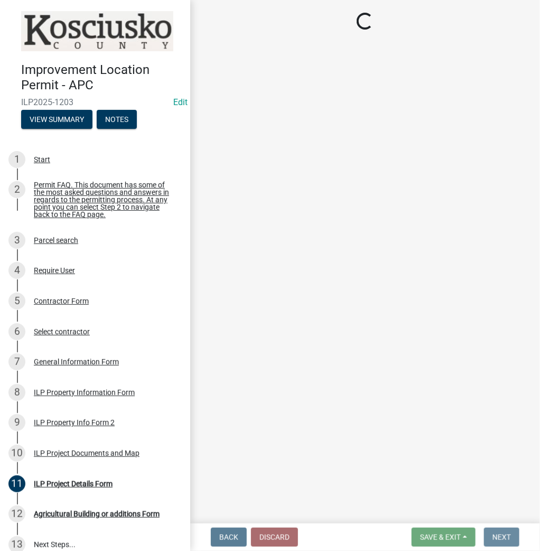
scroll to position [0, 0]
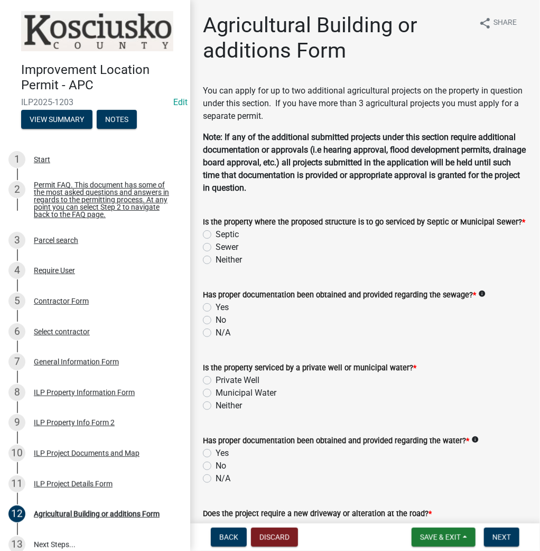
click at [214, 232] on div "Septic" at bounding box center [365, 234] width 324 height 13
click at [215, 234] on label "Septic" at bounding box center [226, 234] width 23 height 13
click at [215, 234] on input "Septic" at bounding box center [218, 231] width 7 height 7
radio input "true"
click at [215, 308] on label "Yes" at bounding box center [221, 307] width 13 height 13
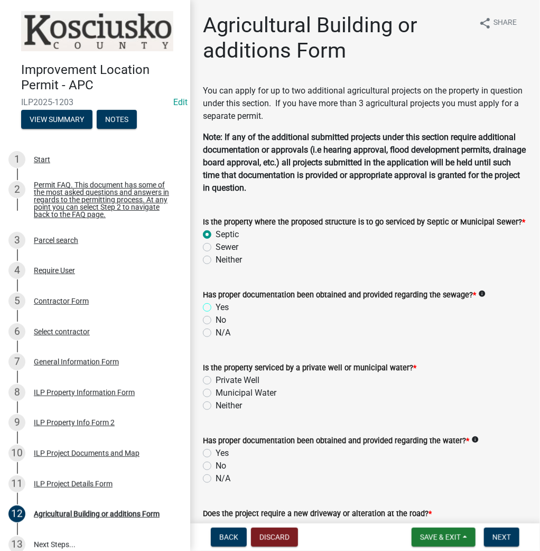
click at [215, 308] on input "Yes" at bounding box center [218, 304] width 7 height 7
radio input "true"
click at [215, 379] on label "Private Well" at bounding box center [237, 380] width 44 height 13
click at [215, 379] on input "Private Well" at bounding box center [218, 377] width 7 height 7
radio input "true"
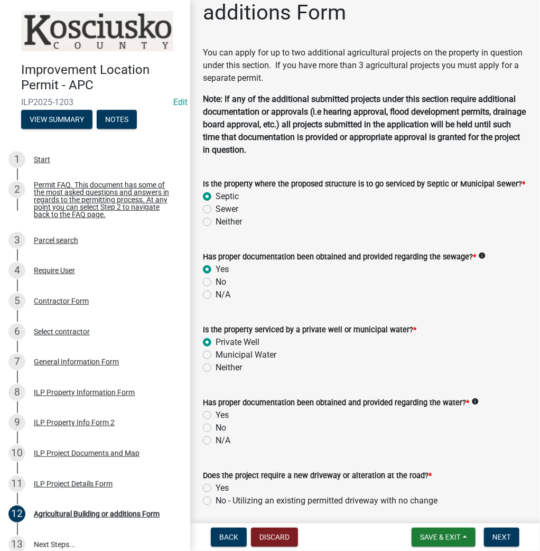
scroll to position [84, 0]
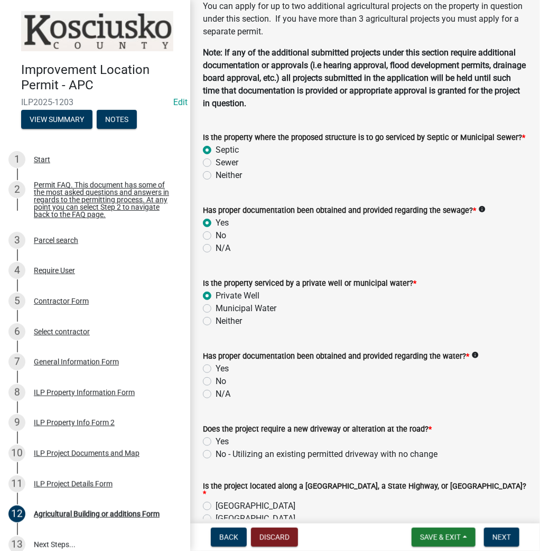
click at [215, 370] on label "Yes" at bounding box center [221, 368] width 13 height 13
click at [215, 369] on input "Yes" at bounding box center [218, 365] width 7 height 7
radio input "true"
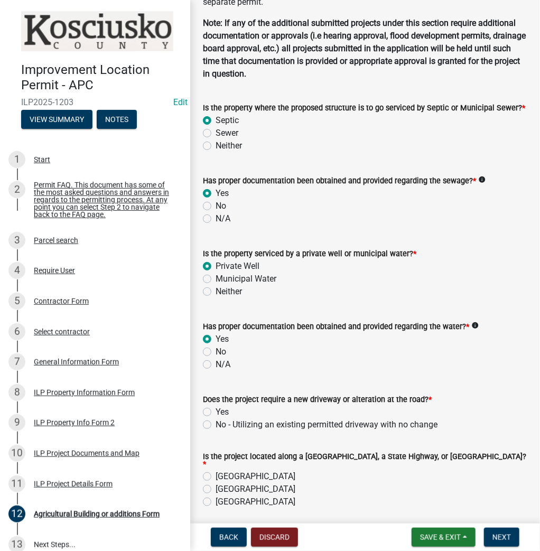
scroll to position [211, 0]
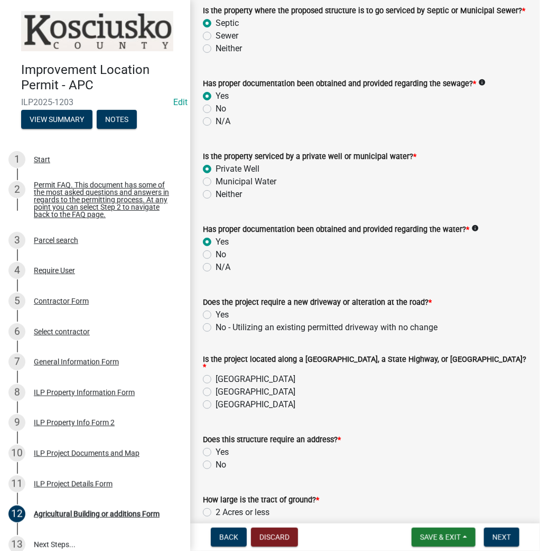
click at [215, 326] on label "No - Utilizing an existing permitted driveway with no change" at bounding box center [326, 327] width 222 height 13
click at [215, 326] on input "No - Utilizing an existing permitted driveway with no change" at bounding box center [218, 324] width 7 height 7
radio input "true"
click at [215, 377] on label "County Road" at bounding box center [255, 379] width 80 height 13
click at [215, 377] on input "County Road" at bounding box center [218, 376] width 7 height 7
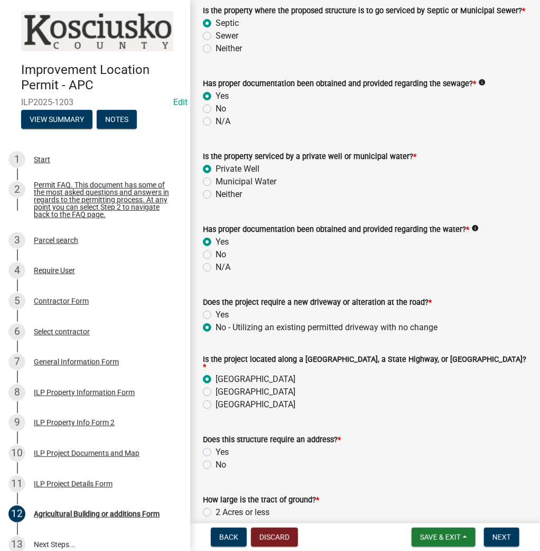
radio input "true"
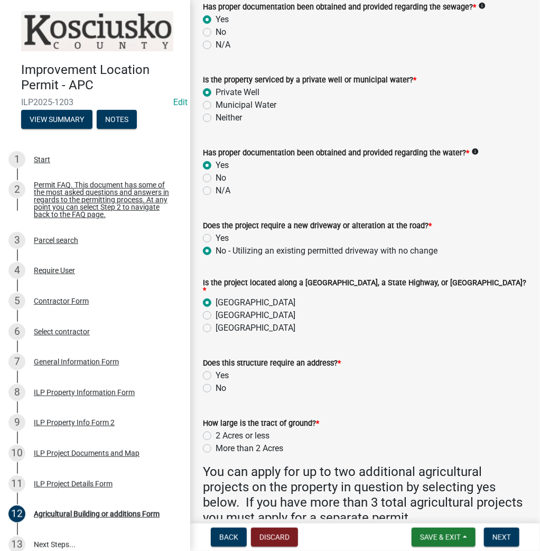
scroll to position [296, 0]
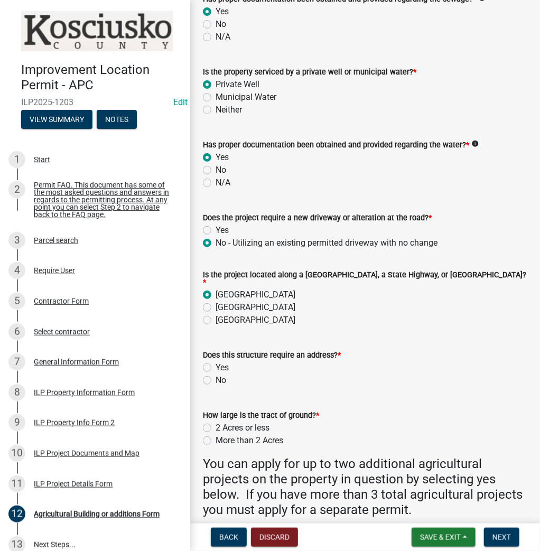
click at [215, 375] on label "No" at bounding box center [220, 380] width 11 height 13
click at [215, 375] on input "No" at bounding box center [218, 377] width 7 height 7
radio input "true"
click at [215, 437] on label "More than 2 Acres" at bounding box center [249, 440] width 68 height 13
click at [215, 437] on input "More than 2 Acres" at bounding box center [218, 437] width 7 height 7
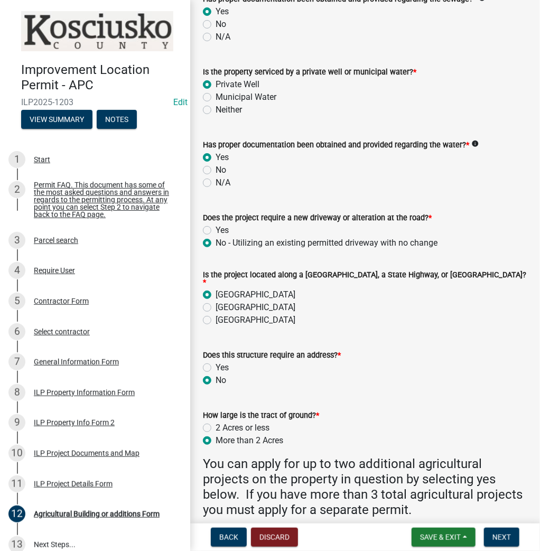
radio input "true"
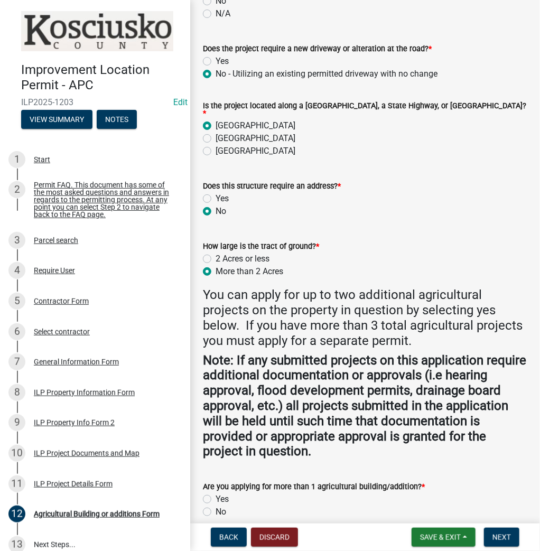
scroll to position [522, 0]
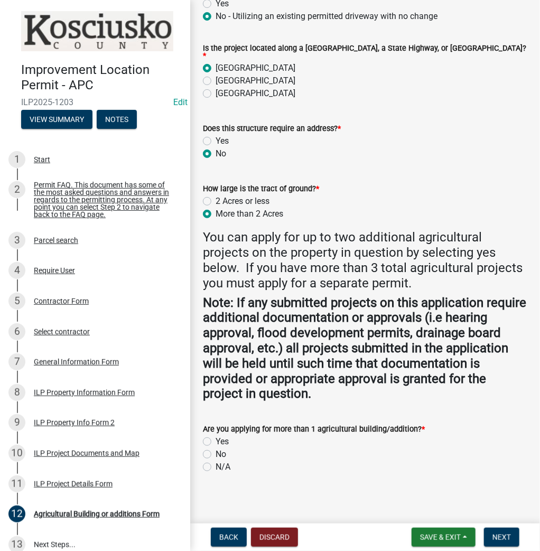
click at [215, 437] on label "Yes" at bounding box center [221, 441] width 13 height 13
click at [215, 437] on input "Yes" at bounding box center [218, 438] width 7 height 7
radio input "true"
click at [505, 534] on span "Next" at bounding box center [501, 537] width 18 height 8
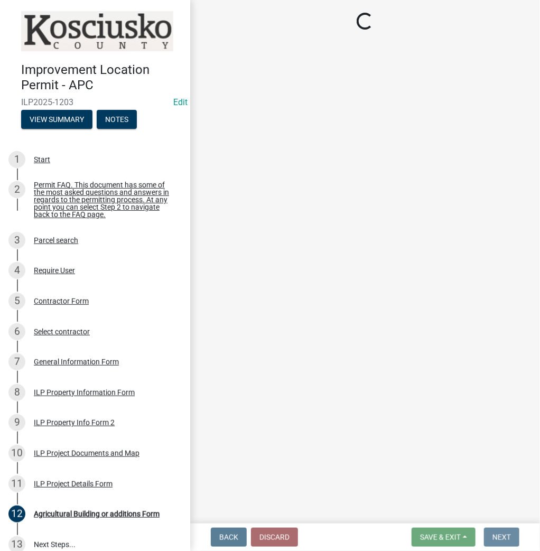
scroll to position [0, 0]
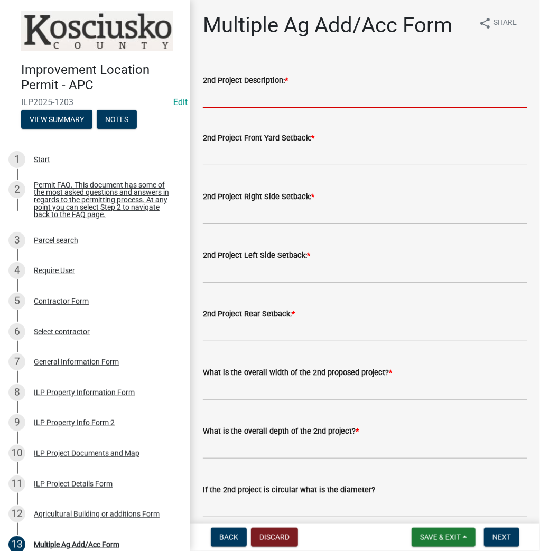
click at [247, 96] on input "2nd Project Description: *" at bounding box center [365, 98] width 324 height 22
type input "42'x96' relocated to the nw"
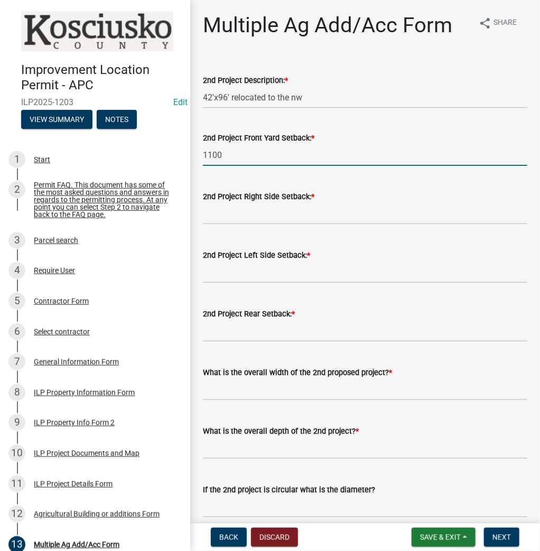
type input "1100"
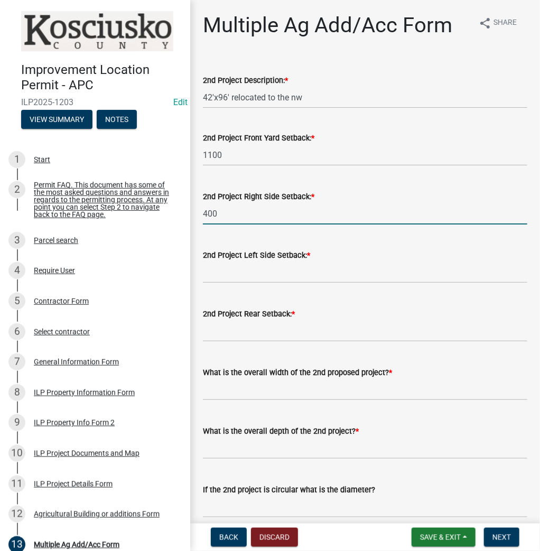
type input "400"
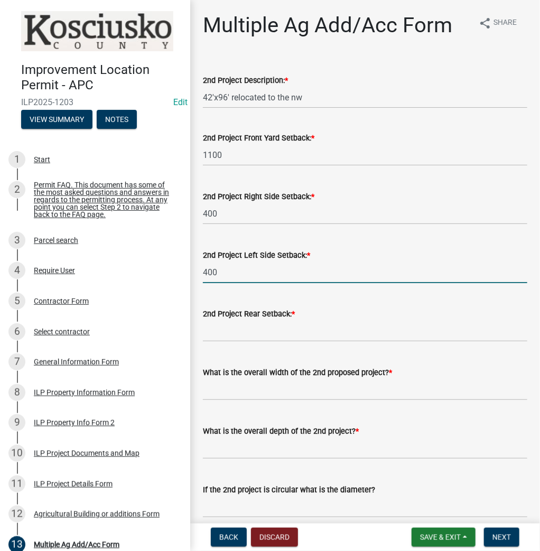
type input "400"
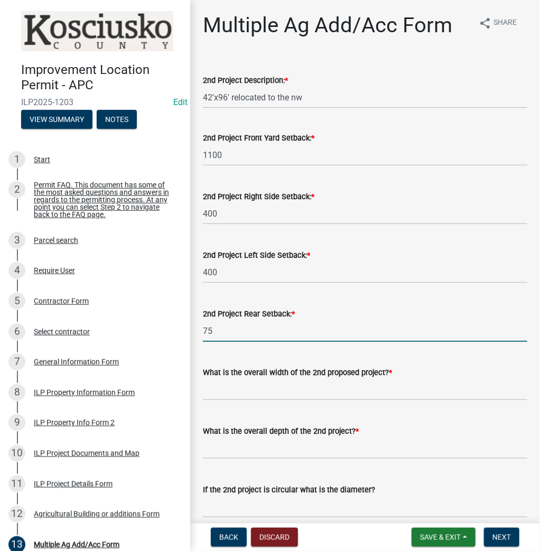
type input "75"
type input "35"
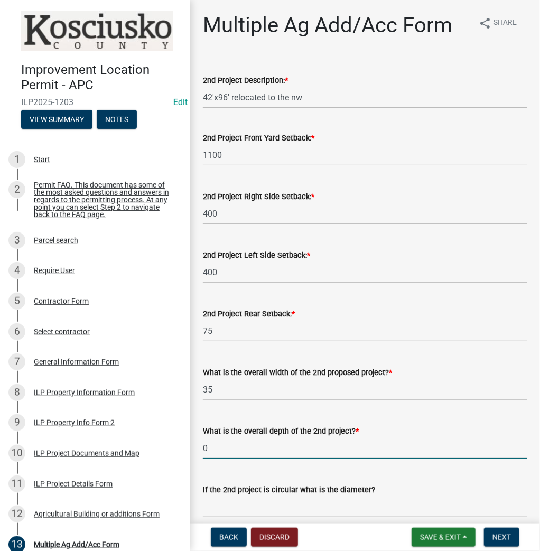
type input "0"
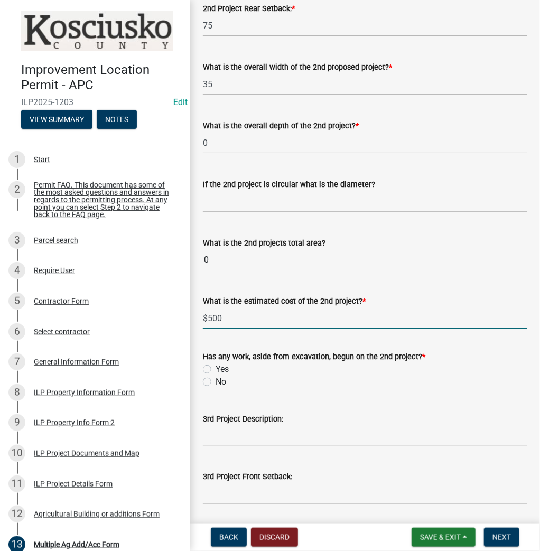
type input "$500"
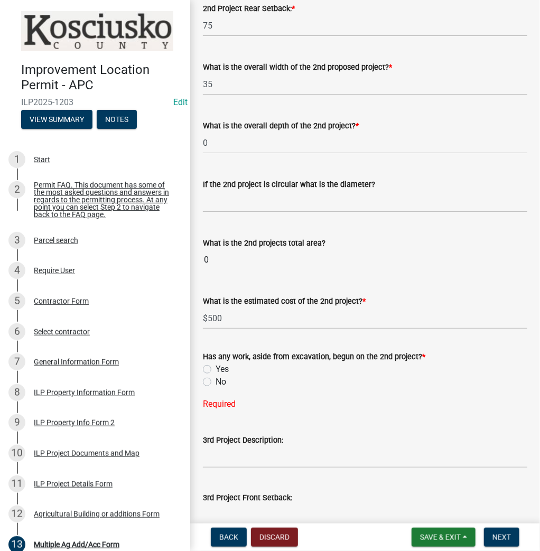
click at [215, 384] on label "No" at bounding box center [220, 381] width 11 height 13
click at [215, 382] on input "No" at bounding box center [218, 378] width 7 height 7
radio input "true"
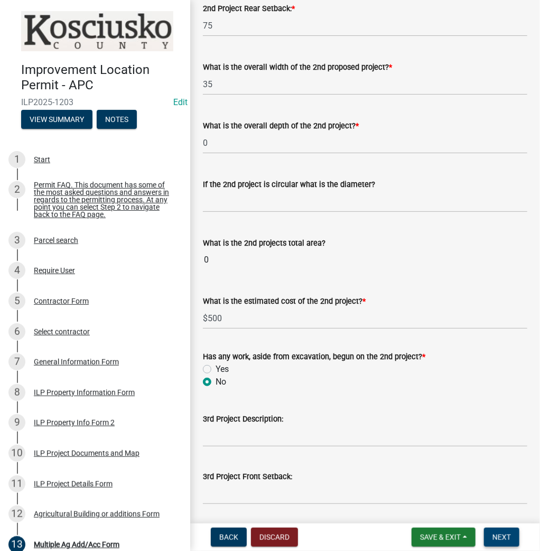
click at [511, 537] on button "Next" at bounding box center [501, 537] width 35 height 19
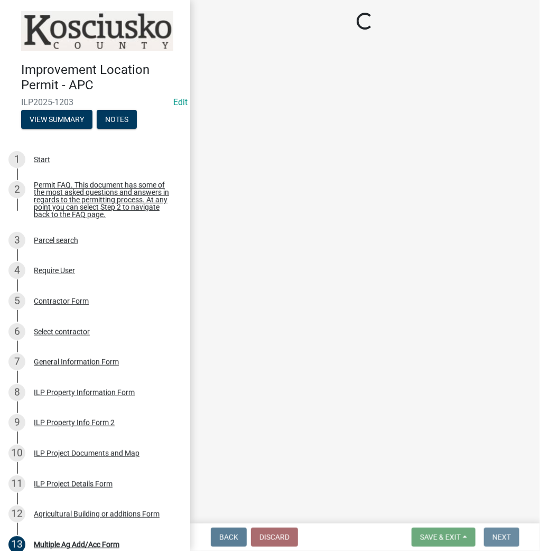
scroll to position [0, 0]
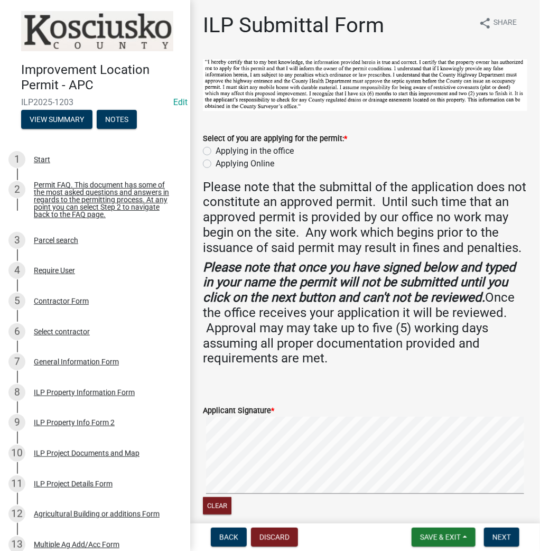
click at [215, 152] on label "Applying in the office" at bounding box center [254, 151] width 78 height 13
click at [215, 152] on input "Applying in the office" at bounding box center [218, 148] width 7 height 7
radio input "true"
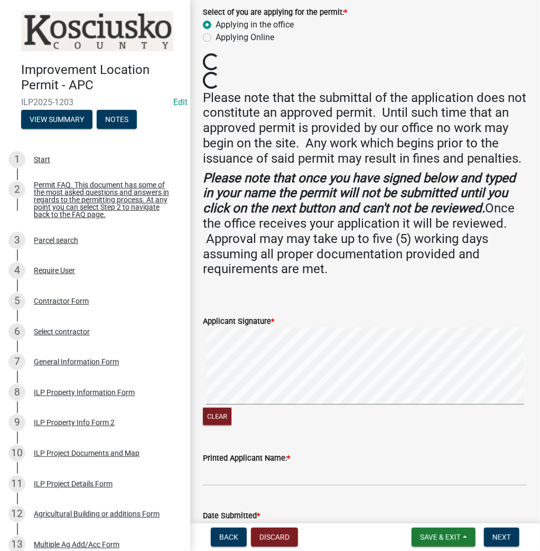
scroll to position [127, 0]
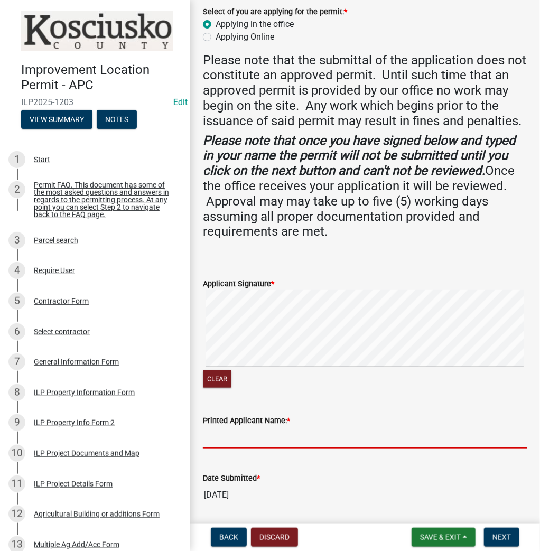
click at [270, 448] on input "Printed Applicant Name: *" at bounding box center [365, 438] width 324 height 22
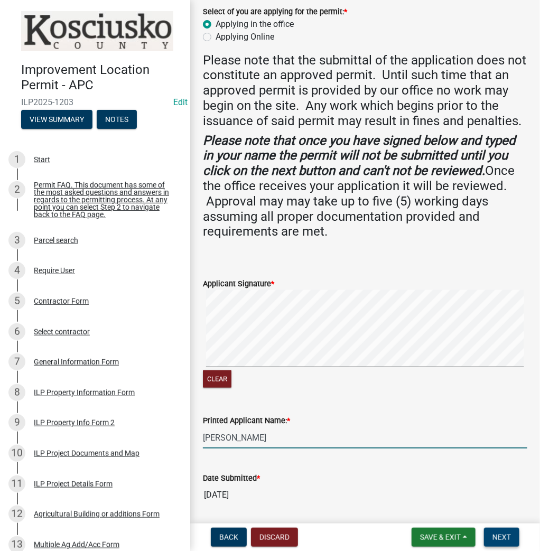
type input "[PERSON_NAME]"
click at [498, 536] on span "Next" at bounding box center [501, 537] width 18 height 8
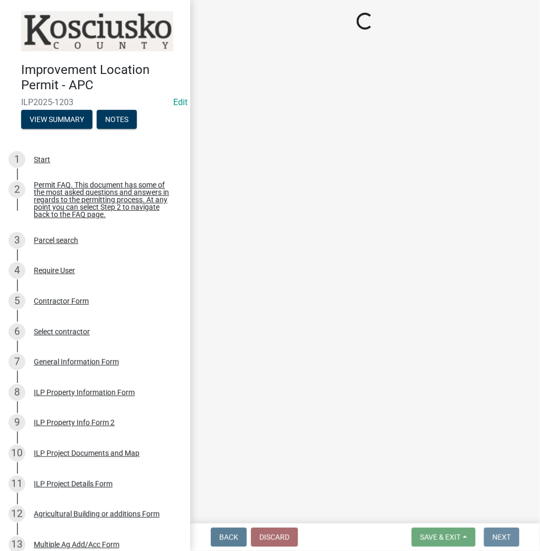
scroll to position [0, 0]
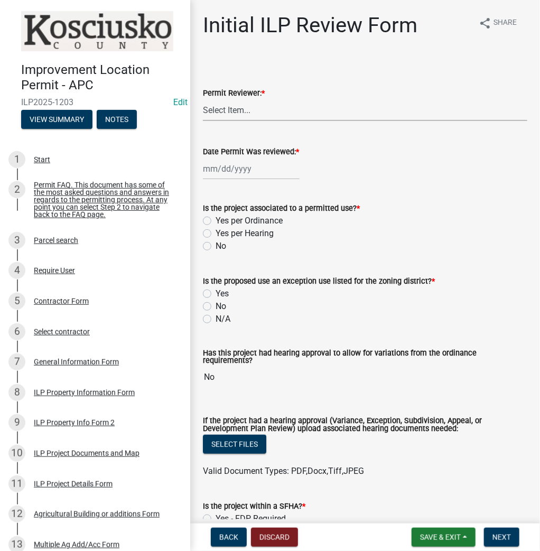
click at [231, 109] on select "Select Item... MMS LT AT CS [PERSON_NAME]" at bounding box center [365, 110] width 324 height 22
click at [203, 99] on select "Select Item... MMS LT AT CS [PERSON_NAME]" at bounding box center [365, 110] width 324 height 22
select select "4d3913d6-5a87-4fbb-afdb-cf4209782895"
select select "9"
select select "2025"
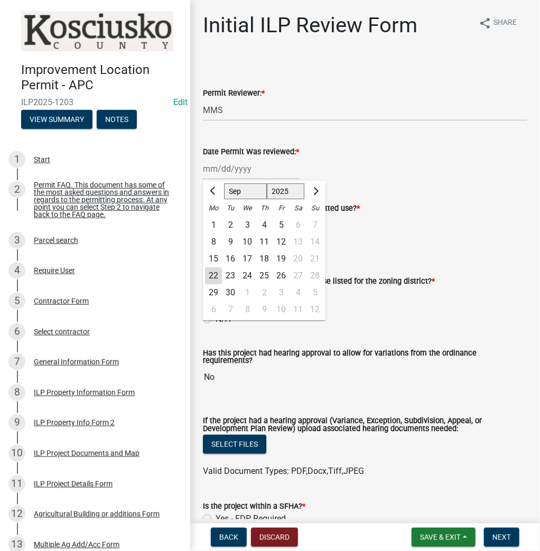
click at [251, 170] on div "Jan Feb Mar Apr May Jun Jul Aug Sep Oct Nov Dec 1525 1526 1527 1528 1529 1530 1…" at bounding box center [251, 169] width 97 height 22
click at [213, 277] on div "22" at bounding box center [213, 275] width 17 height 17
type input "[DATE]"
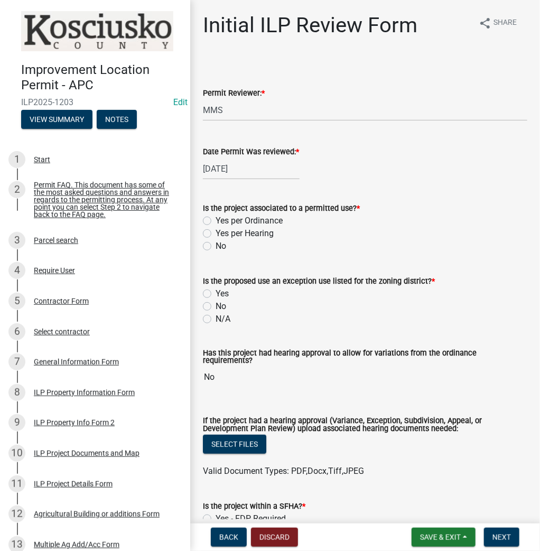
click at [207, 215] on div "Yes per Ordinance" at bounding box center [365, 220] width 324 height 13
click at [215, 220] on label "Yes per Ordinance" at bounding box center [248, 220] width 67 height 13
click at [215, 220] on input "Yes per Ordinance" at bounding box center [218, 217] width 7 height 7
radio input "true"
click at [215, 317] on label "N/A" at bounding box center [222, 319] width 15 height 13
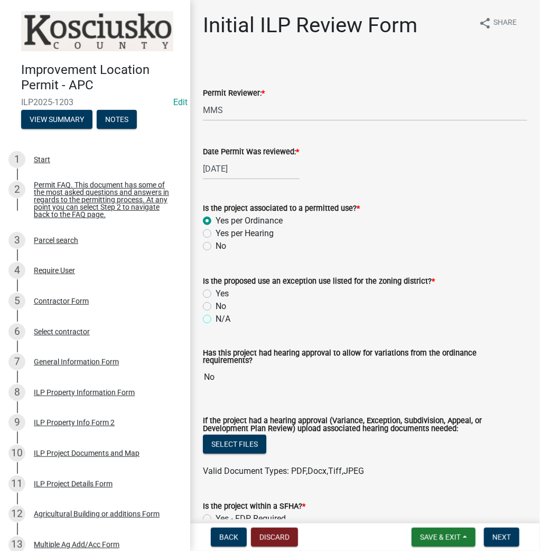
click at [215, 317] on input "N/A" at bounding box center [218, 316] width 7 height 7
radio input "true"
click at [215, 305] on label "No" at bounding box center [220, 306] width 11 height 13
click at [215, 305] on input "No" at bounding box center [218, 303] width 7 height 7
radio input "true"
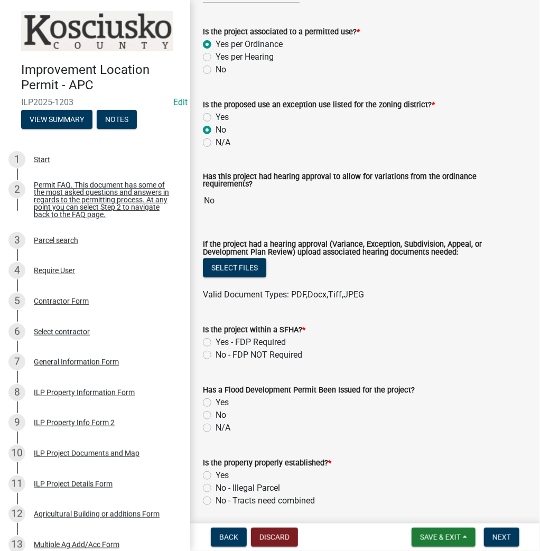
scroll to position [253, 0]
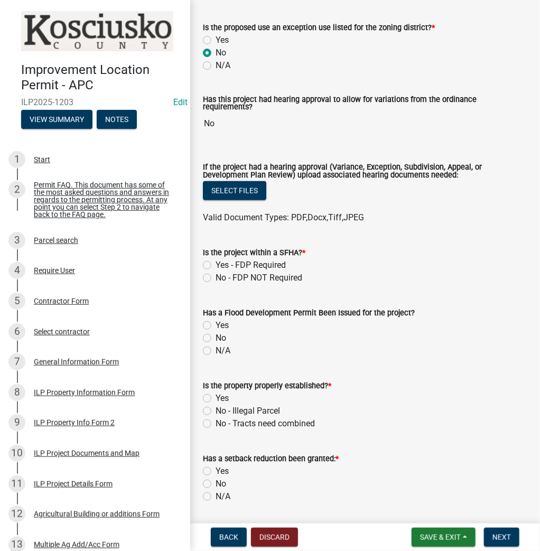
click at [215, 271] on label "No - FDP NOT Required" at bounding box center [258, 277] width 87 height 13
click at [215, 271] on input "No - FDP NOT Required" at bounding box center [218, 274] width 7 height 7
radio input "true"
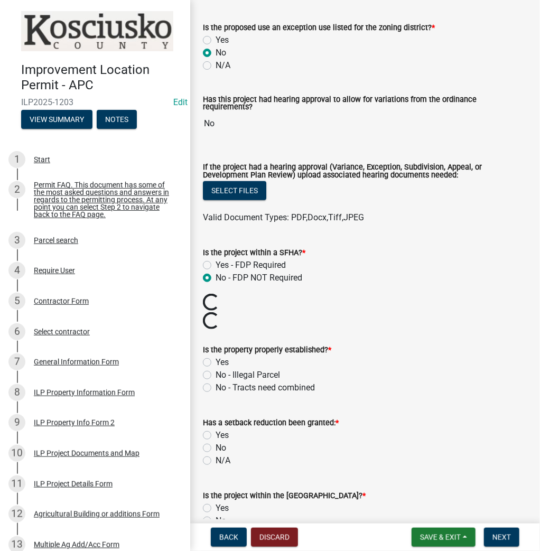
scroll to position [338, 0]
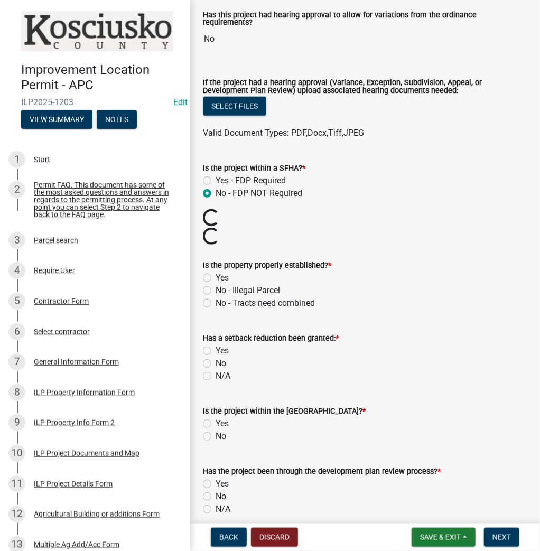
click at [212, 271] on div "Yes" at bounding box center [365, 277] width 324 height 13
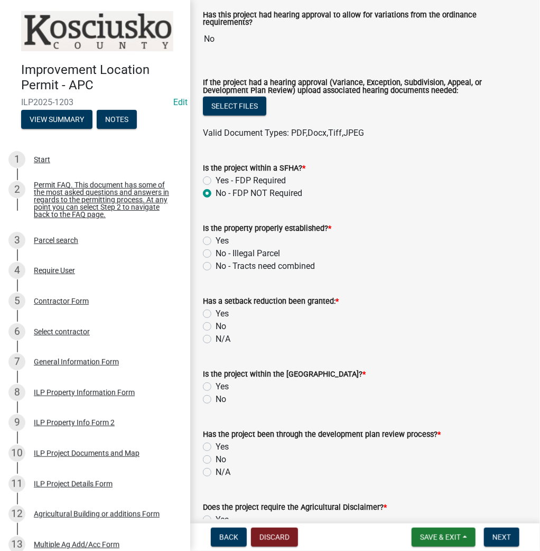
click at [207, 272] on wm-data-entity-input "Is the property properly established? * Yes No - Illegal Parcel No - Tracts nee…" at bounding box center [365, 245] width 324 height 73
click at [215, 236] on label "Yes" at bounding box center [221, 240] width 13 height 13
click at [215, 236] on input "Yes" at bounding box center [218, 237] width 7 height 7
radio input "true"
click at [215, 337] on label "N/A" at bounding box center [222, 339] width 15 height 13
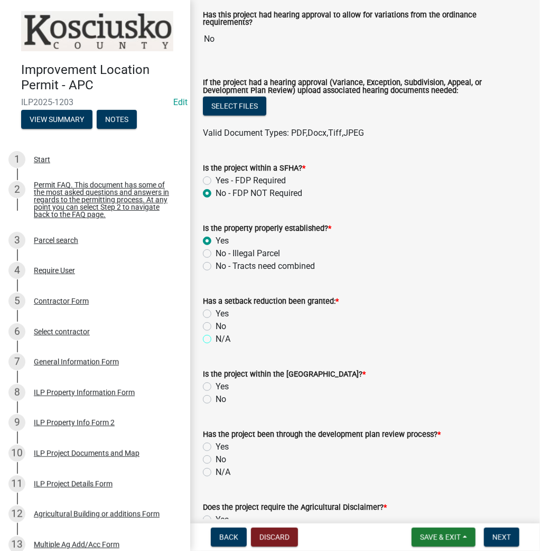
click at [215, 337] on input "N/A" at bounding box center [218, 336] width 7 height 7
radio input "true"
drag, startPoint x: 201, startPoint y: 393, endPoint x: 214, endPoint y: 399, distance: 14.2
click at [201, 393] on div "Is the project within the SR 15 Overlay District? * Yes No" at bounding box center [365, 380] width 340 height 51
click at [207, 393] on div "No" at bounding box center [365, 399] width 324 height 13
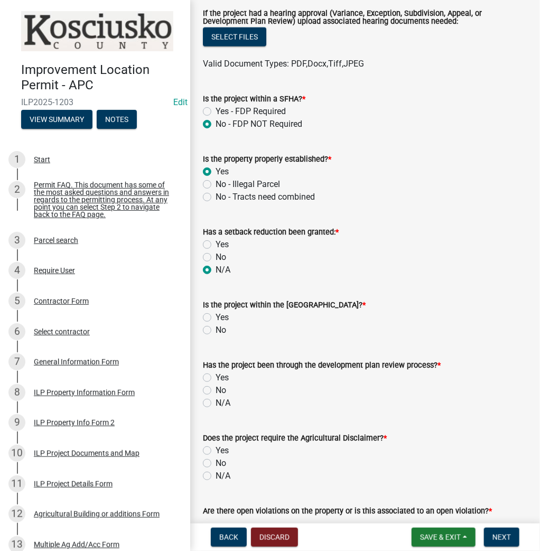
scroll to position [422, 0]
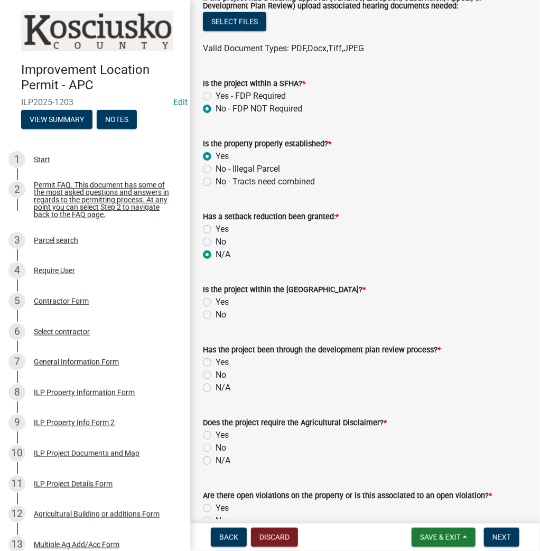
click at [215, 310] on label "No" at bounding box center [220, 314] width 11 height 13
click at [215, 310] on input "No" at bounding box center [218, 311] width 7 height 7
radio input "true"
click at [215, 382] on label "N/A" at bounding box center [222, 387] width 15 height 13
click at [215, 382] on input "N/A" at bounding box center [218, 384] width 7 height 7
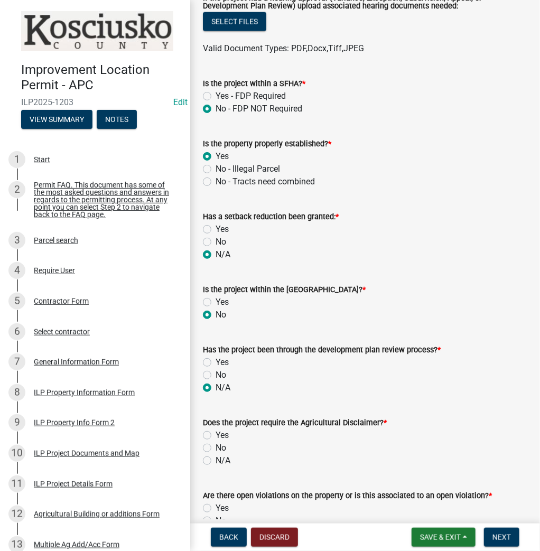
radio input "true"
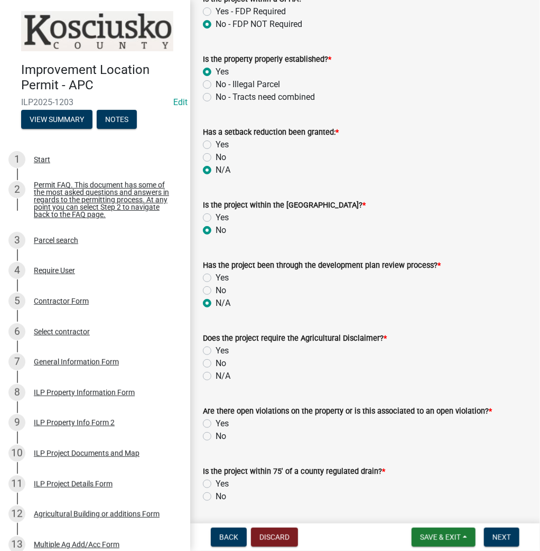
click at [205, 370] on div "N/A" at bounding box center [365, 376] width 324 height 13
click at [215, 359] on label "No" at bounding box center [220, 363] width 11 height 13
click at [215, 359] on input "No" at bounding box center [218, 360] width 7 height 7
radio input "true"
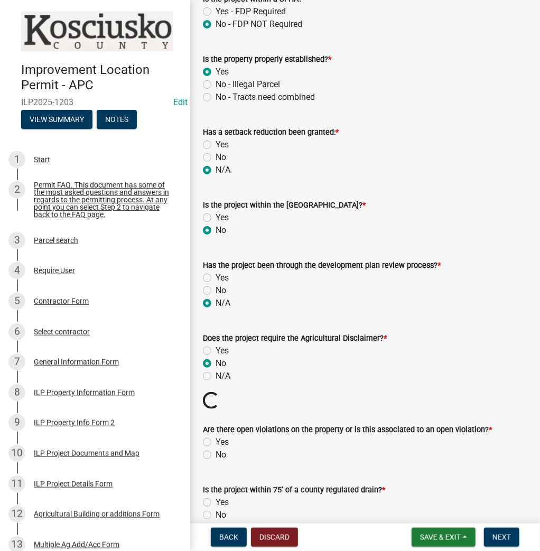
click at [215, 448] on label "No" at bounding box center [220, 454] width 11 height 13
click at [215, 448] on input "No" at bounding box center [218, 451] width 7 height 7
radio input "true"
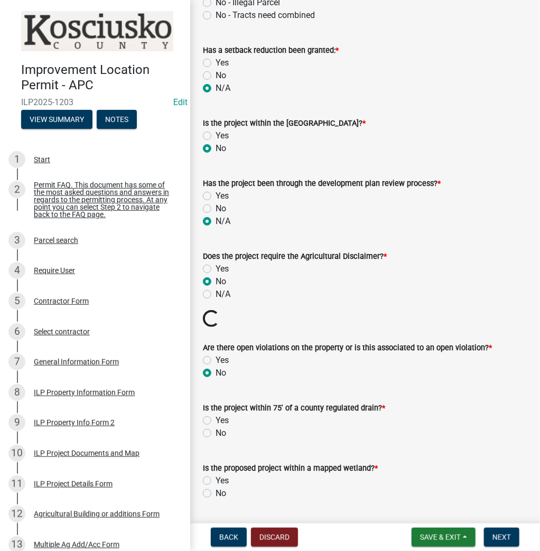
scroll to position [591, 0]
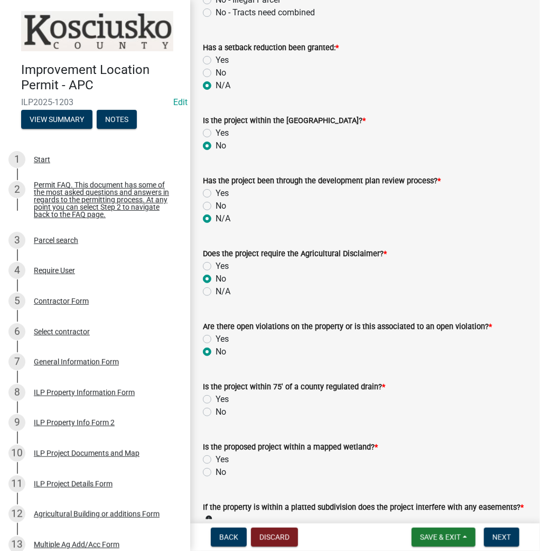
click at [215, 406] on label "No" at bounding box center [220, 412] width 11 height 13
click at [215, 406] on input "No" at bounding box center [218, 409] width 7 height 7
radio input "true"
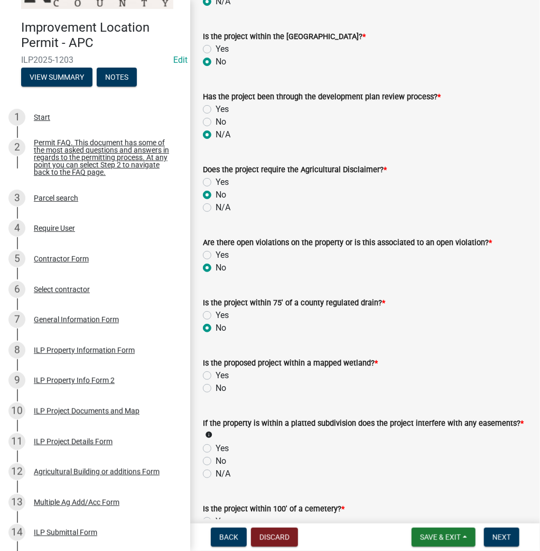
scroll to position [676, 0]
click at [215, 382] on label "No" at bounding box center [220, 387] width 11 height 13
click at [215, 382] on input "No" at bounding box center [218, 384] width 7 height 7
radio input "true"
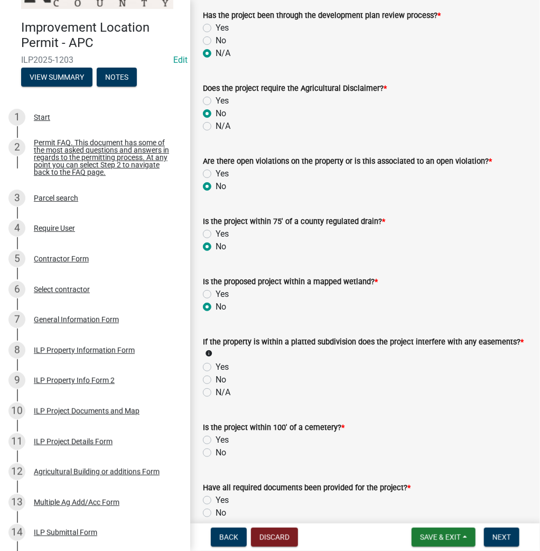
scroll to position [760, 0]
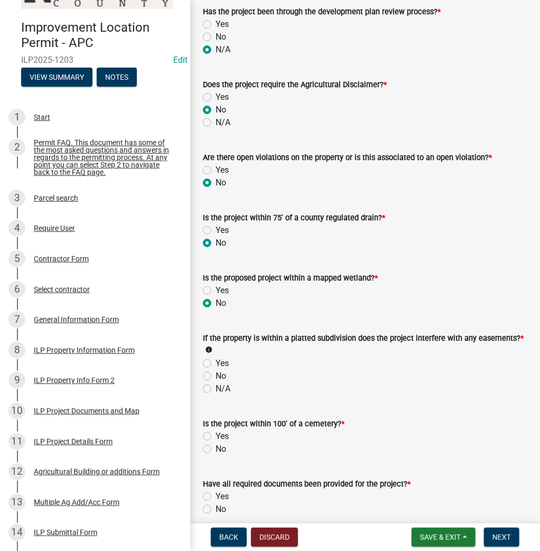
click at [215, 374] on label "No" at bounding box center [220, 376] width 11 height 13
click at [215, 374] on input "No" at bounding box center [218, 373] width 7 height 7
radio input "true"
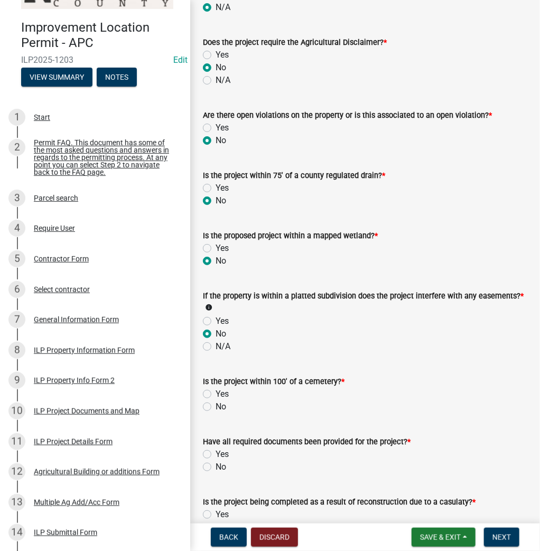
click at [215, 402] on label "No" at bounding box center [220, 406] width 11 height 13
click at [215, 402] on input "No" at bounding box center [218, 403] width 7 height 7
radio input "true"
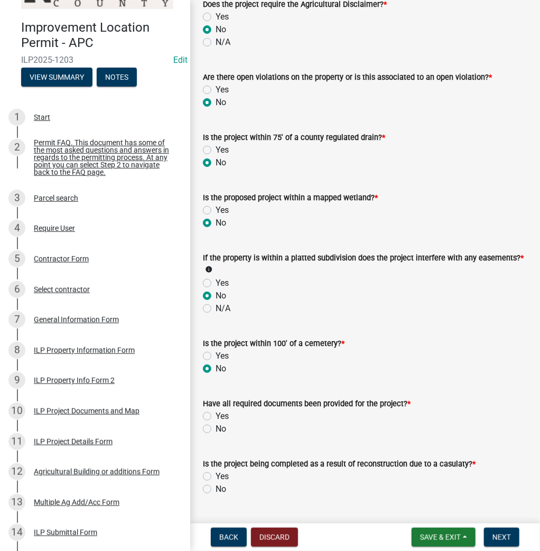
scroll to position [887, 0]
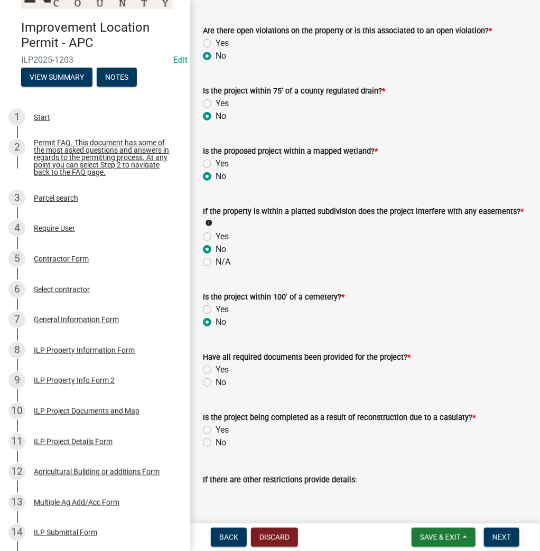
click at [215, 366] on label "Yes" at bounding box center [221, 369] width 13 height 13
click at [215, 366] on input "Yes" at bounding box center [218, 366] width 7 height 7
radio input "true"
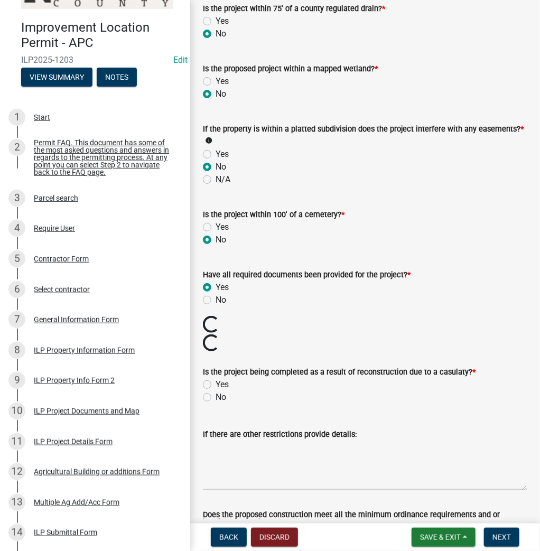
scroll to position [972, 0]
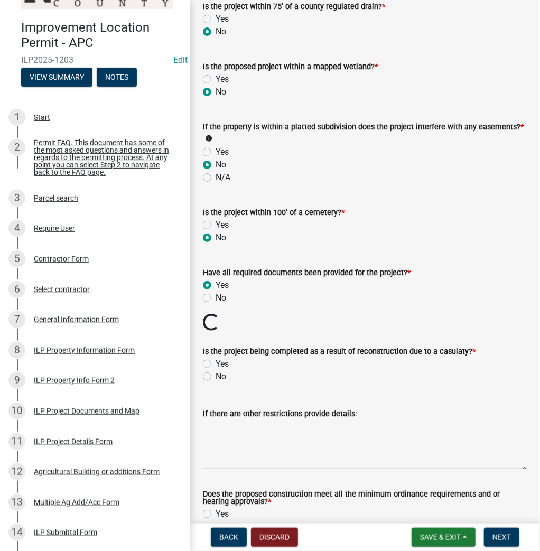
click at [215, 372] on label "No" at bounding box center [220, 376] width 11 height 13
click at [215, 372] on input "No" at bounding box center [218, 373] width 7 height 7
radio input "true"
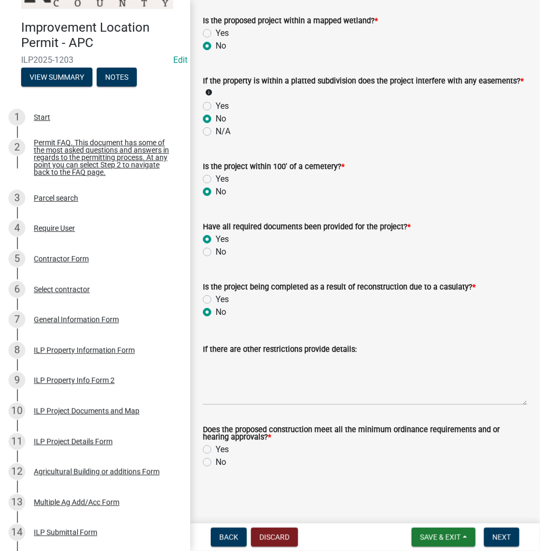
scroll to position [1013, 0]
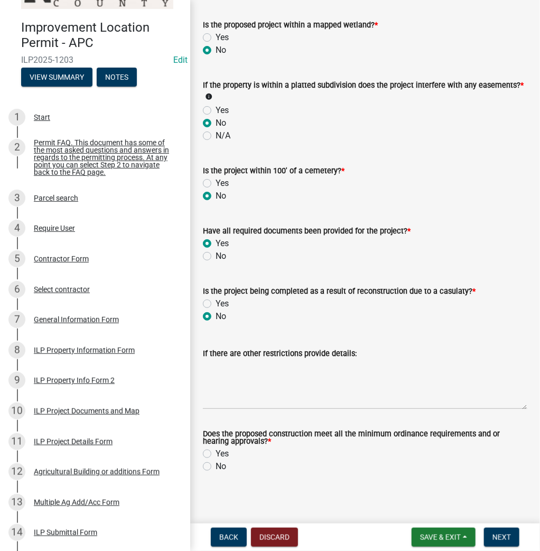
click at [215, 451] on label "Yes" at bounding box center [221, 453] width 13 height 13
click at [215, 451] on input "Yes" at bounding box center [218, 450] width 7 height 7
radio input "true"
click at [509, 538] on span "Next" at bounding box center [501, 537] width 18 height 8
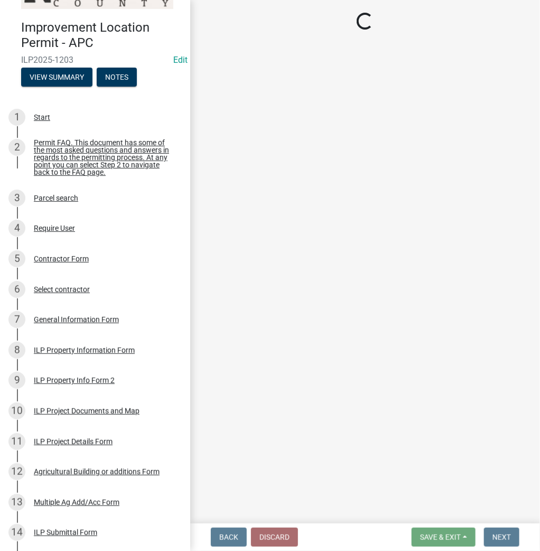
scroll to position [0, 0]
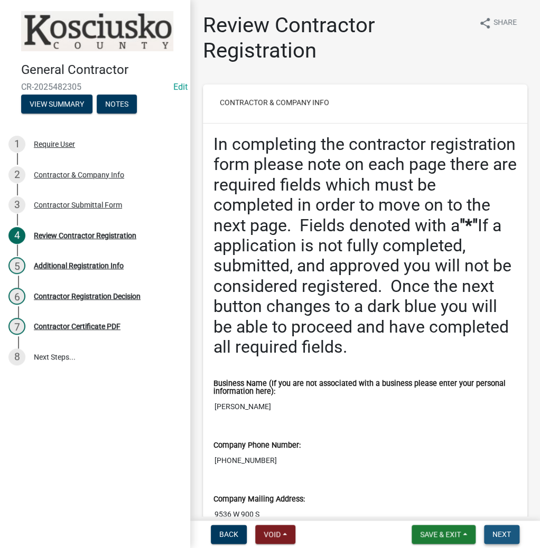
click at [506, 539] on button "Next" at bounding box center [501, 534] width 35 height 19
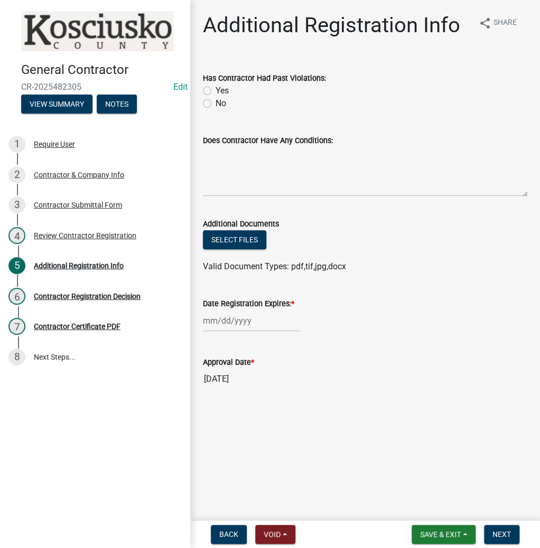
click at [215, 106] on label "No" at bounding box center [220, 103] width 11 height 13
click at [215, 104] on input "No" at bounding box center [218, 100] width 7 height 7
radio input "true"
click at [228, 313] on div at bounding box center [251, 321] width 97 height 22
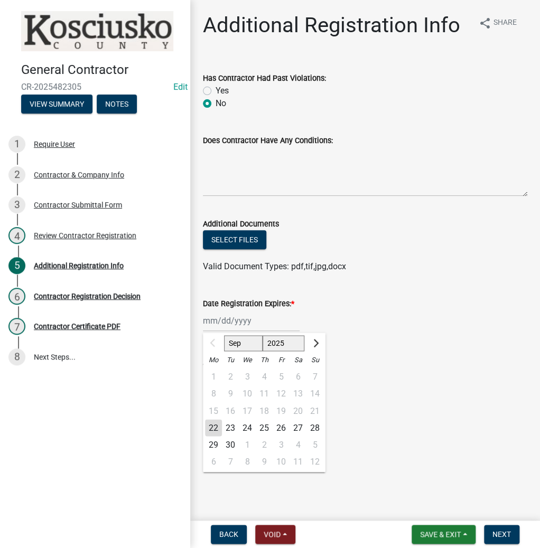
click at [284, 343] on select "2025 2026 2027 2028 2029 2030 2031 2032 2033 2034 2035 2036 2037 2038 2039 2040…" at bounding box center [283, 343] width 42 height 16
select select "2026"
click at [262, 335] on select "2025 2026 2027 2028 2029 2030 2031 2032 2033 2034 2035 2036 2037 2038 2039 2040…" at bounding box center [283, 343] width 42 height 16
click at [232, 429] on div "22" at bounding box center [230, 427] width 17 height 17
type input "09/22/2026"
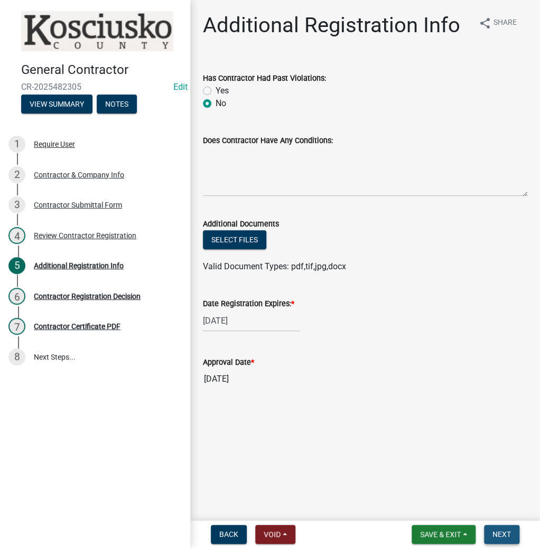
click at [499, 530] on span "Next" at bounding box center [501, 534] width 18 height 8
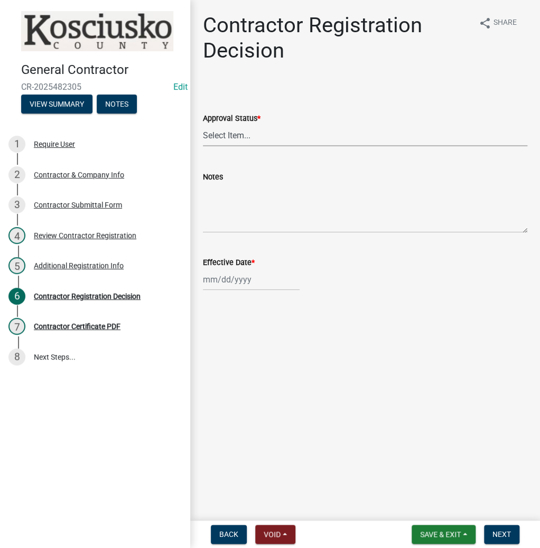
click at [304, 139] on select "Select Item... Approved Denied" at bounding box center [365, 136] width 324 height 22
click at [203, 125] on select "Select Item... Approved Denied" at bounding box center [365, 136] width 324 height 22
select select "8e4351d7-4ebf-4714-a7c9-c8187f00e083"
click at [228, 277] on div at bounding box center [251, 280] width 97 height 22
select select "9"
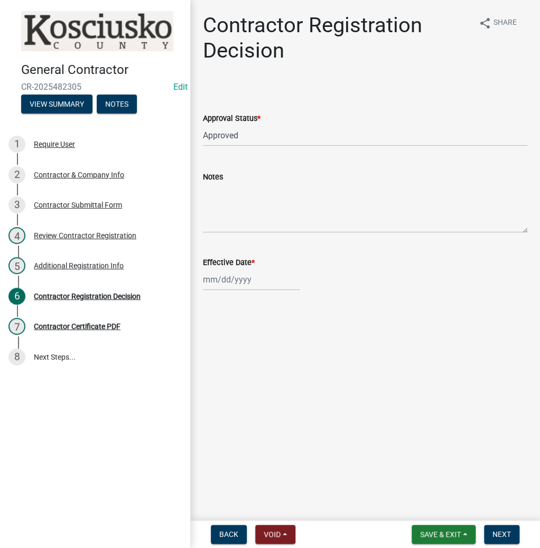
select select "2025"
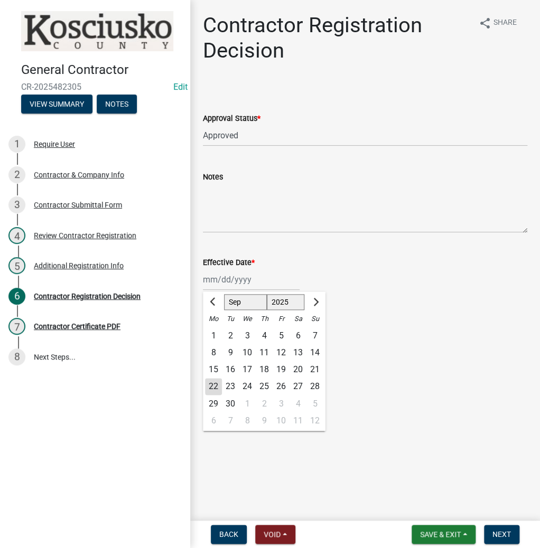
click at [209, 383] on div "22" at bounding box center [213, 386] width 17 height 17
type input "[DATE]"
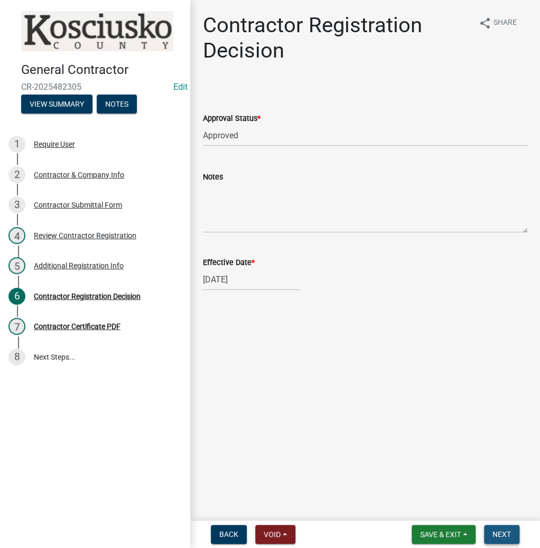
click at [489, 530] on button "Next" at bounding box center [501, 534] width 35 height 19
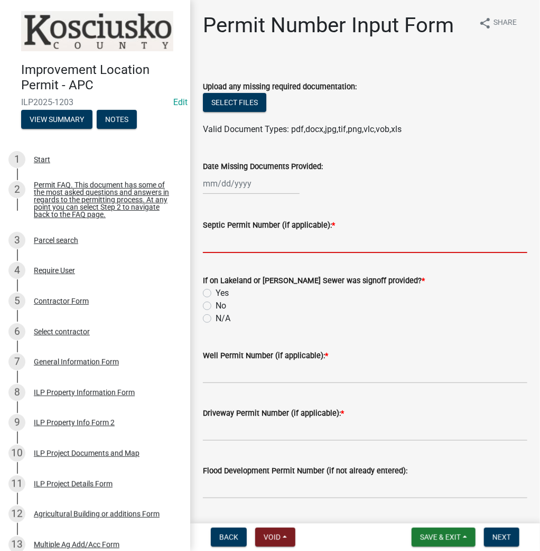
click at [268, 243] on input "Septic Permit Number (if applicable): *" at bounding box center [365, 242] width 324 height 22
type input "Waiver"
click at [215, 316] on label "N/A" at bounding box center [222, 318] width 15 height 13
click at [215, 316] on input "N/A" at bounding box center [218, 315] width 7 height 7
radio input "true"
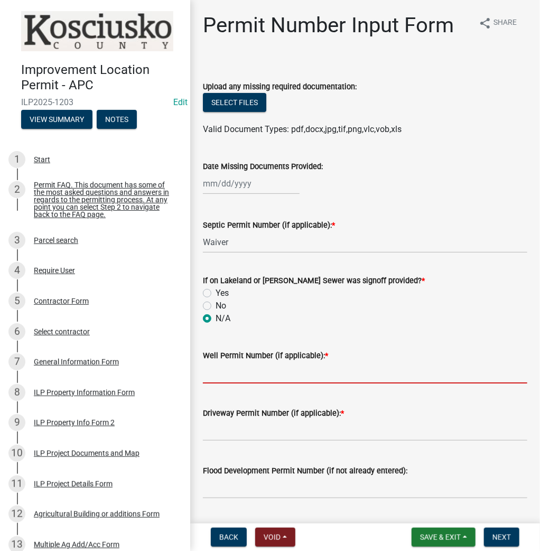
click at [241, 371] on input "Well Permit Number (if applicable): *" at bounding box center [365, 373] width 324 height 22
type input "Wavier"
type input "EXIST"
click at [486, 537] on button "Next" at bounding box center [501, 537] width 35 height 19
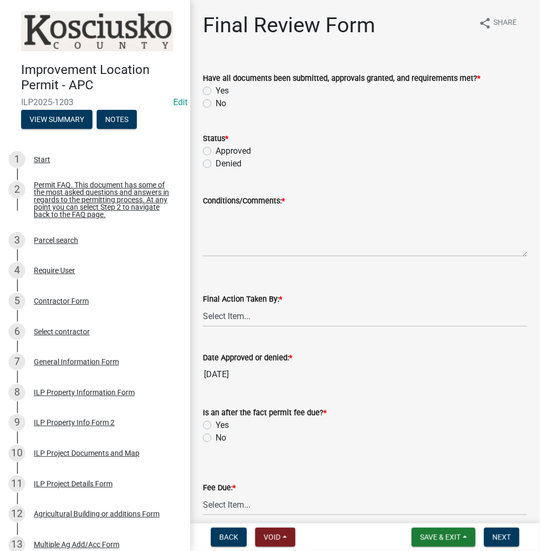
click at [215, 91] on label "Yes" at bounding box center [221, 90] width 13 height 13
click at [215, 91] on input "Yes" at bounding box center [218, 87] width 7 height 7
radio input "true"
drag, startPoint x: 204, startPoint y: 152, endPoint x: 260, endPoint y: 211, distance: 81.1
click at [215, 152] on label "Approved" at bounding box center [232, 151] width 35 height 13
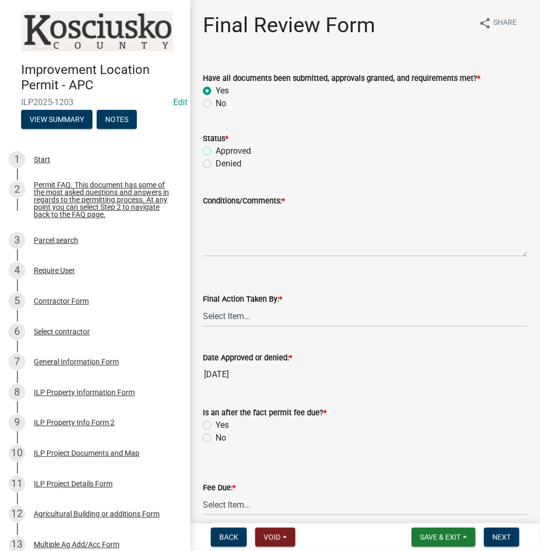
click at [215, 152] on input "Approved" at bounding box center [218, 148] width 7 height 7
radio input "true"
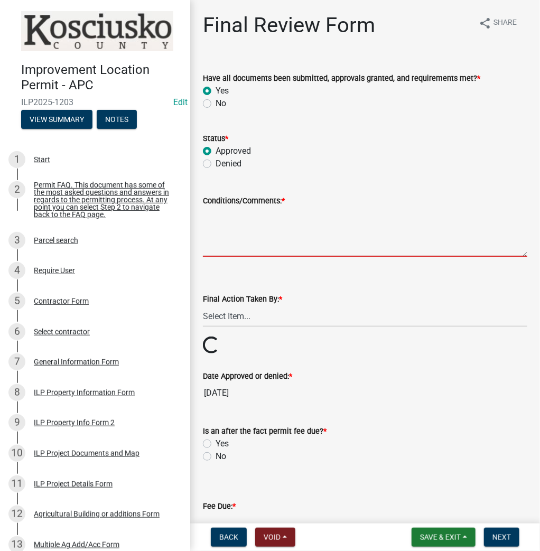
click at [266, 227] on textarea "Conditions/Comments: *" at bounding box center [365, 232] width 324 height 50
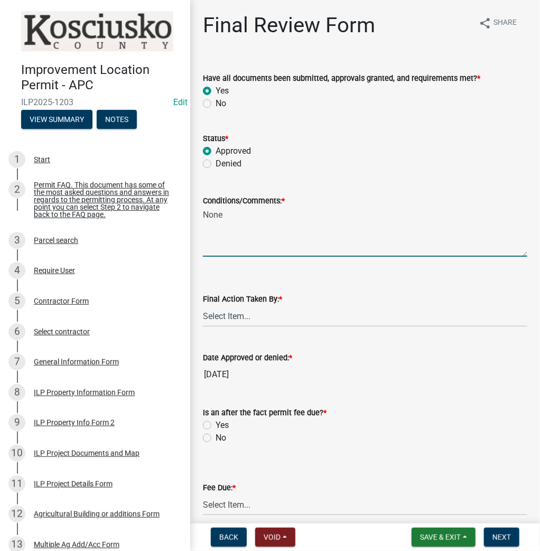
type textarea "None"
click at [247, 319] on select "Select Item... MMS LT AT CS [PERSON_NAME]" at bounding box center [365, 316] width 324 height 22
click at [203, 305] on select "Select Item... MMS LT AT CS [PERSON_NAME]" at bounding box center [365, 316] width 324 height 22
select select "4d3913d6-5a87-4fbb-afdb-cf4209782895"
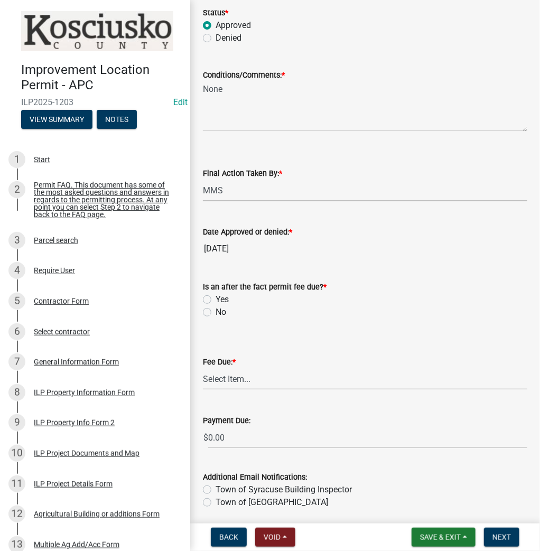
scroll to position [127, 0]
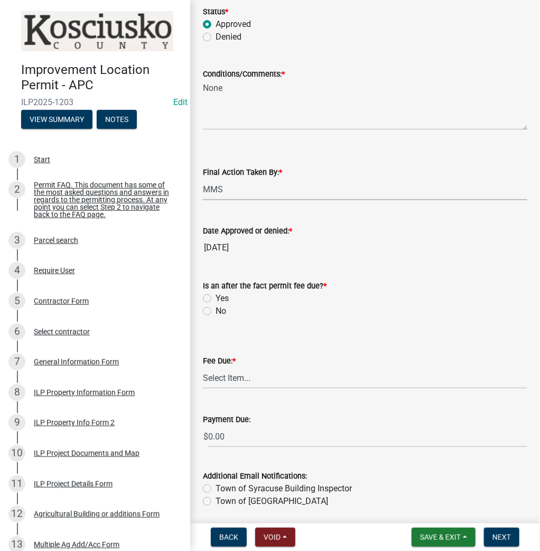
click at [214, 317] on wm-data-entity-input "Is an after the fact permit fee due? * Yes No" at bounding box center [365, 297] width 324 height 60
drag, startPoint x: 206, startPoint y: 311, endPoint x: 219, endPoint y: 330, distance: 23.1
click at [215, 311] on label "No" at bounding box center [220, 311] width 11 height 13
click at [215, 311] on input "No" at bounding box center [218, 308] width 7 height 7
radio input "true"
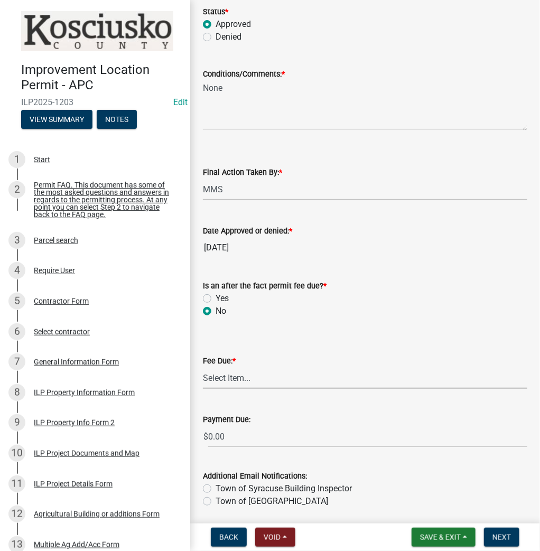
click at [228, 380] on select "Select Item... N/A $10.00 $25.00 $125.00 $250 $500 $500 + $10.00 for every 10 s…" at bounding box center [365, 378] width 324 height 22
click at [203, 368] on select "Select Item... N/A $10.00 $25.00 $125.00 $250 $500 $500 + $10.00 for every 10 s…" at bounding box center [365, 378] width 324 height 22
select select "6f482d1d-eb35-47e6-92b0-143404755581"
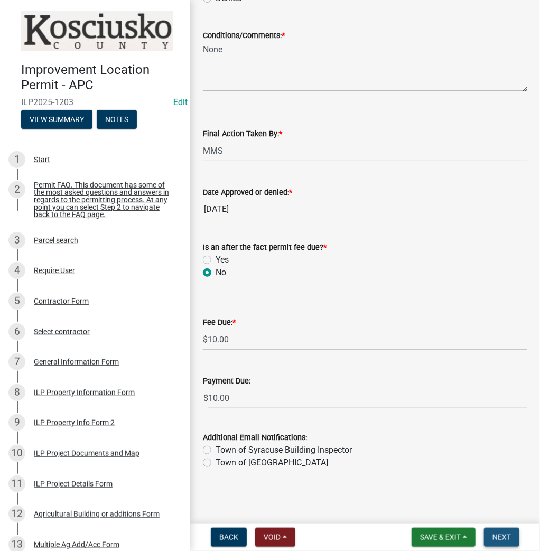
click at [506, 534] on span "Next" at bounding box center [501, 537] width 18 height 8
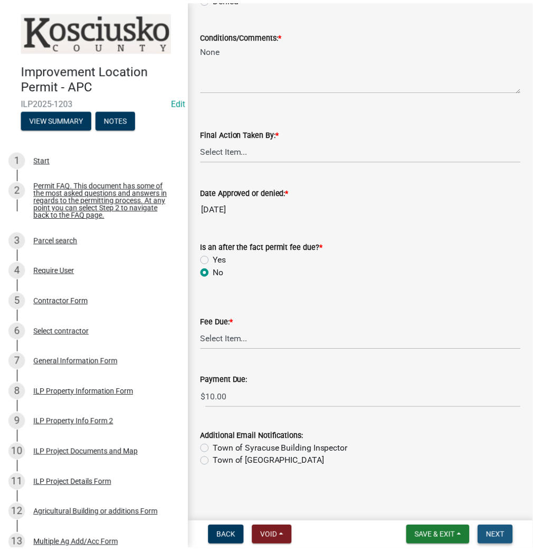
scroll to position [0, 0]
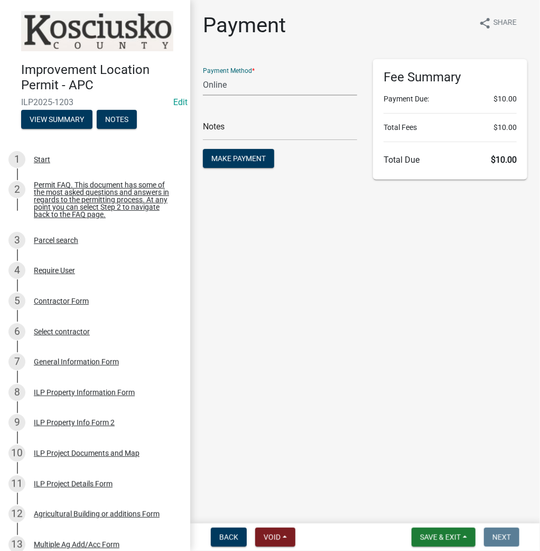
drag, startPoint x: 221, startPoint y: 86, endPoint x: 218, endPoint y: 81, distance: 5.4
click at [218, 81] on select "Credit Card POS Check Cash Online" at bounding box center [280, 85] width 154 height 22
select select "2: 1"
click at [203, 74] on select "Credit Card POS Check Cash Online" at bounding box center [280, 85] width 154 height 22
click at [247, 161] on span "Make Payment" at bounding box center [238, 158] width 54 height 8
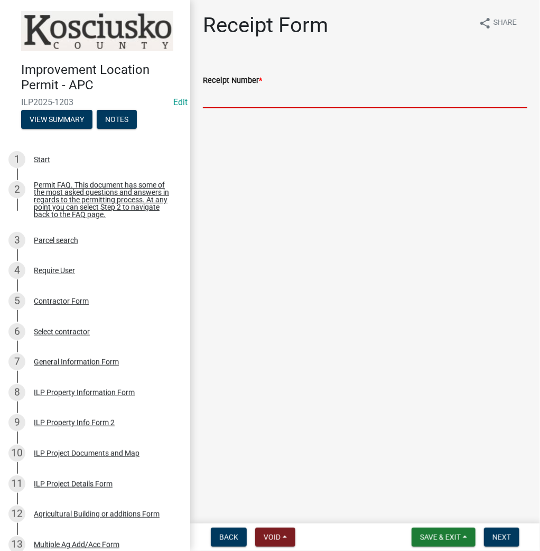
drag, startPoint x: 235, startPoint y: 99, endPoint x: 236, endPoint y: 86, distance: 13.2
click at [235, 98] on input "Receipt Number *" at bounding box center [365, 98] width 324 height 22
type input "023592"
drag, startPoint x: 503, startPoint y: 540, endPoint x: 503, endPoint y: 532, distance: 7.4
click at [503, 539] on span "Next" at bounding box center [501, 537] width 18 height 8
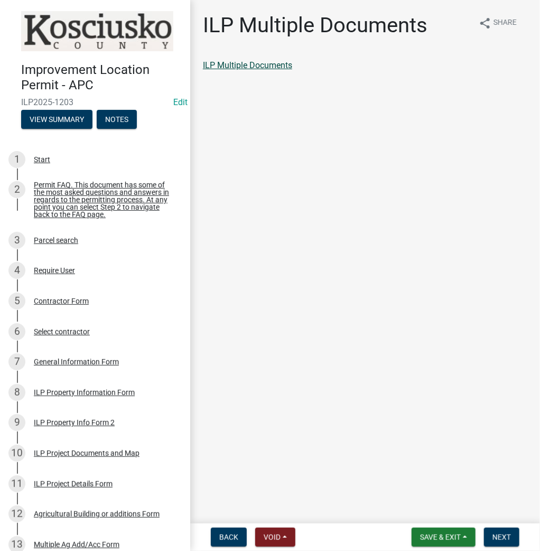
click at [259, 69] on link "ILP Multiple Documents" at bounding box center [247, 65] width 89 height 10
click at [497, 534] on span "Next" at bounding box center [501, 537] width 18 height 8
